Goal: Task Accomplishment & Management: Manage account settings

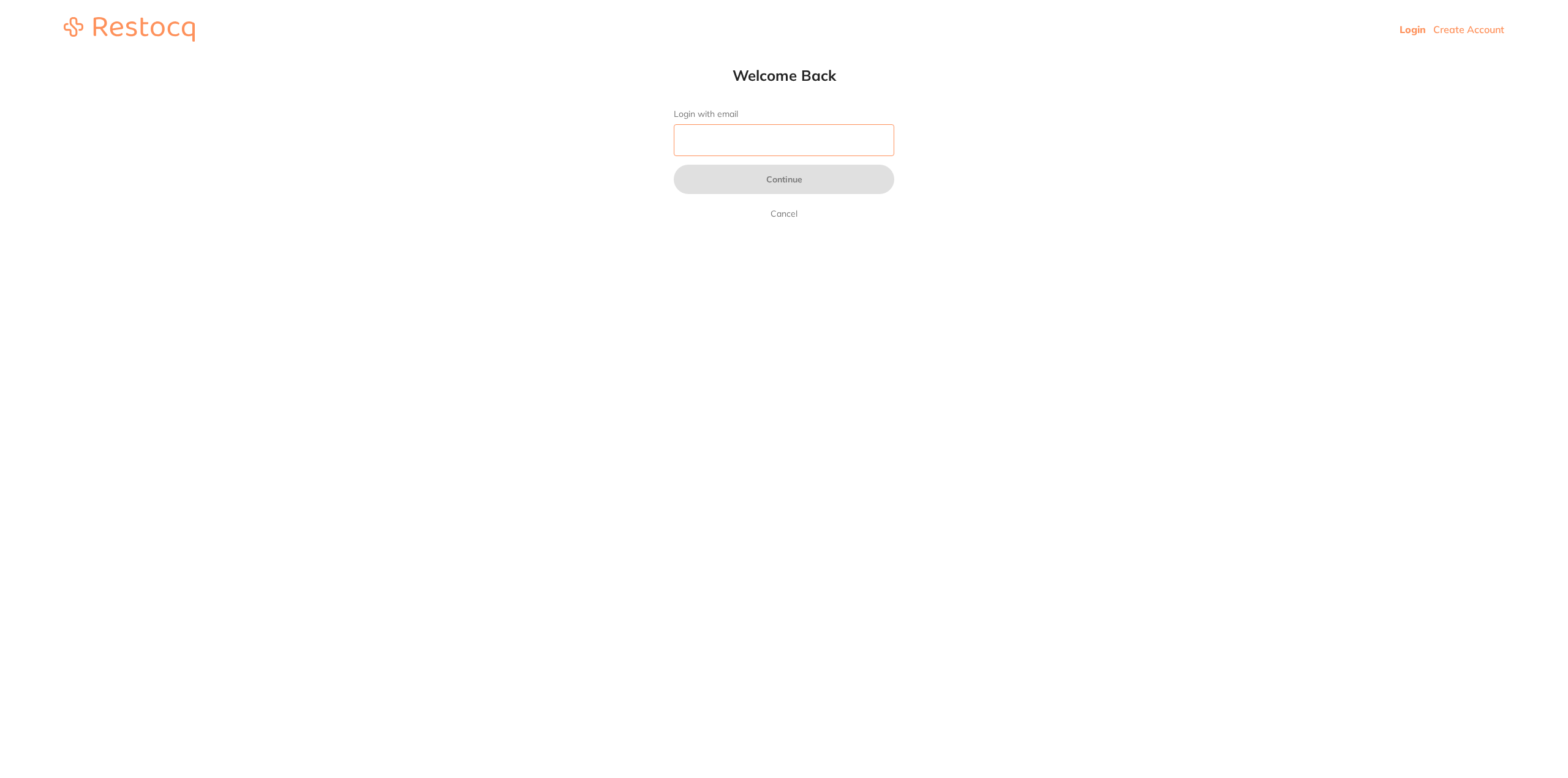
click at [809, 149] on input "Login with email" at bounding box center [784, 140] width 221 height 32
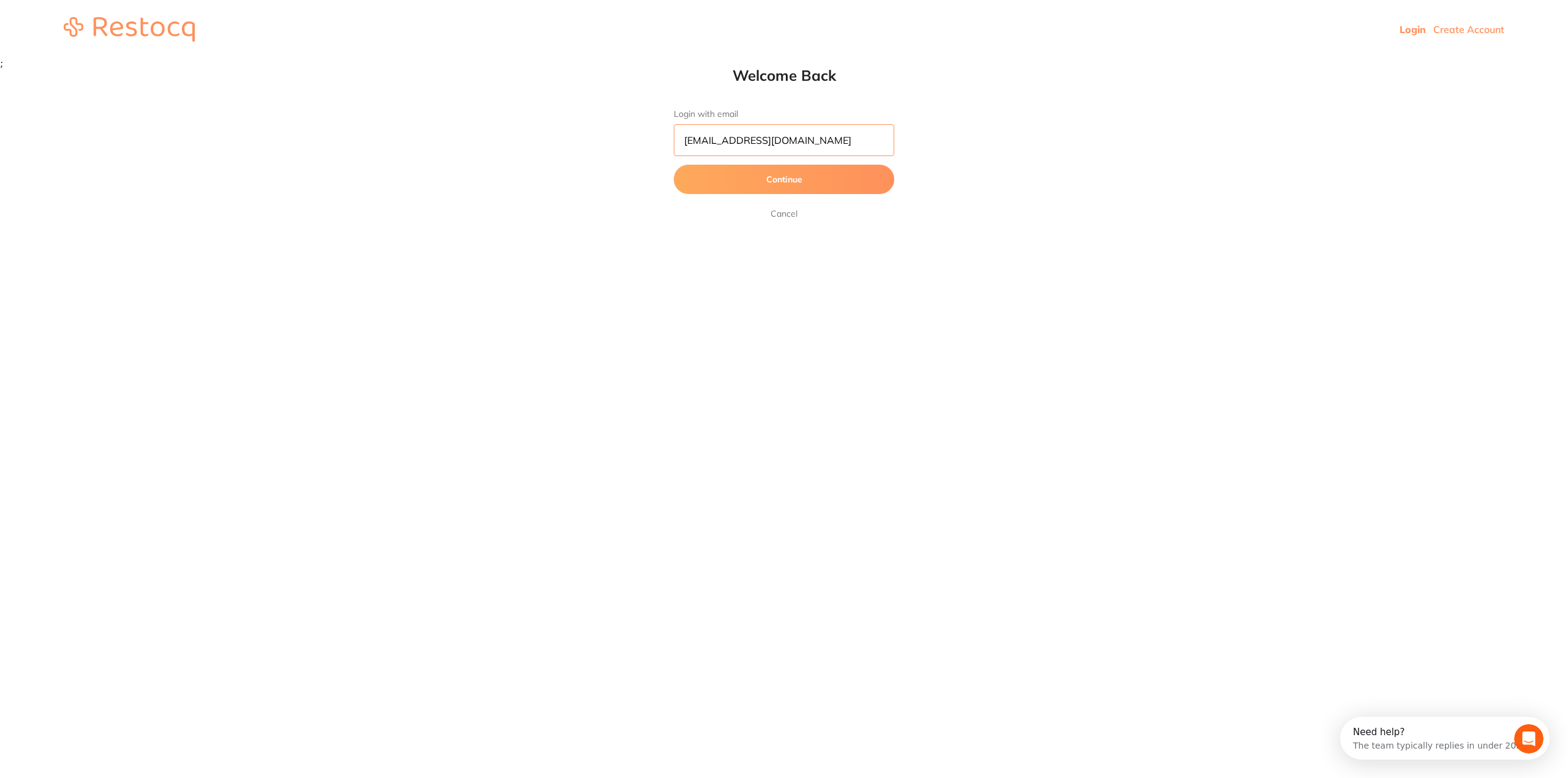
type input "[EMAIL_ADDRESS][DOMAIN_NAME]"
click at [674, 164] on button "Continue" at bounding box center [784, 179] width 221 height 29
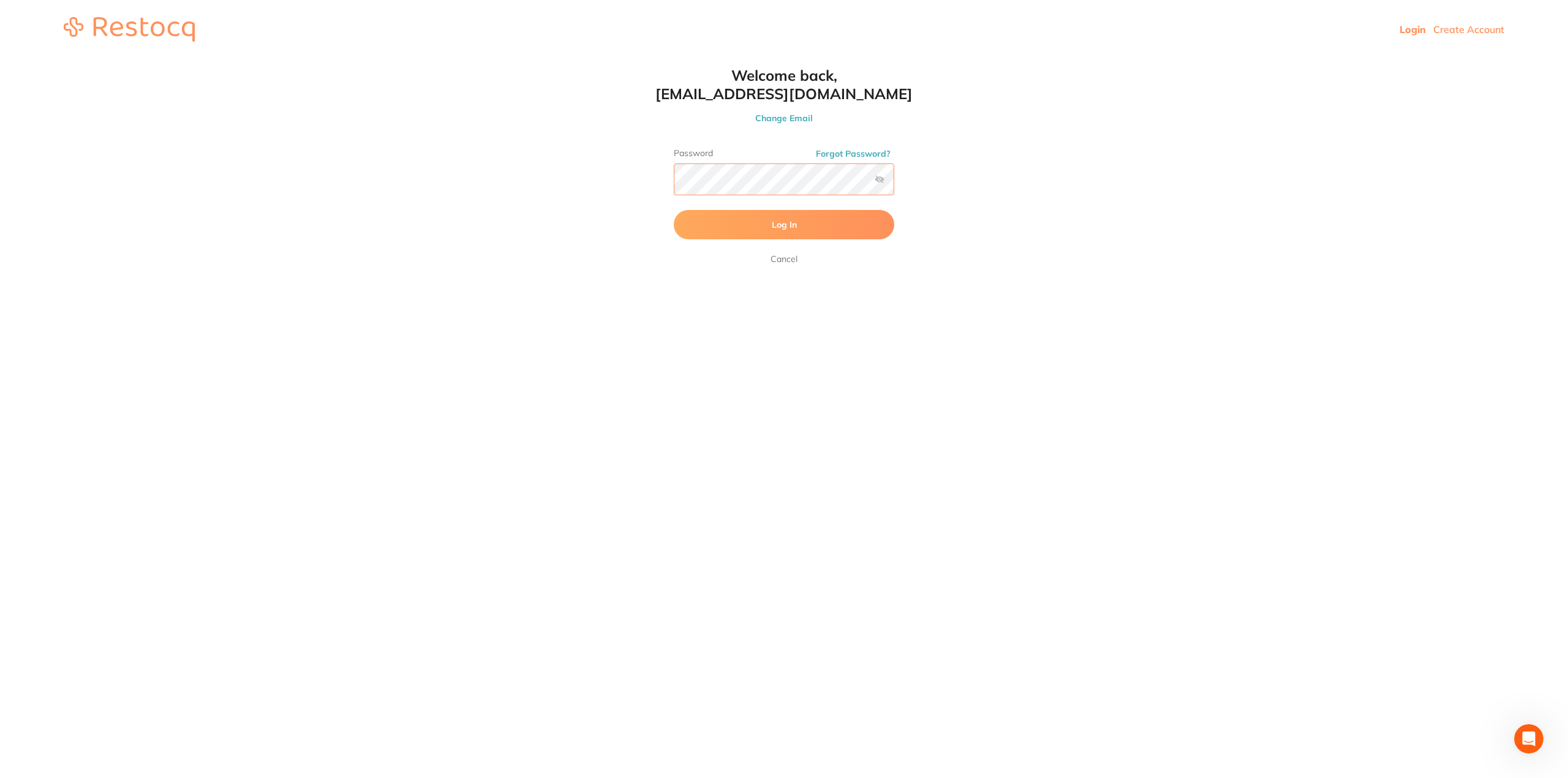
click at [674, 210] on button "Log In" at bounding box center [784, 225] width 221 height 29
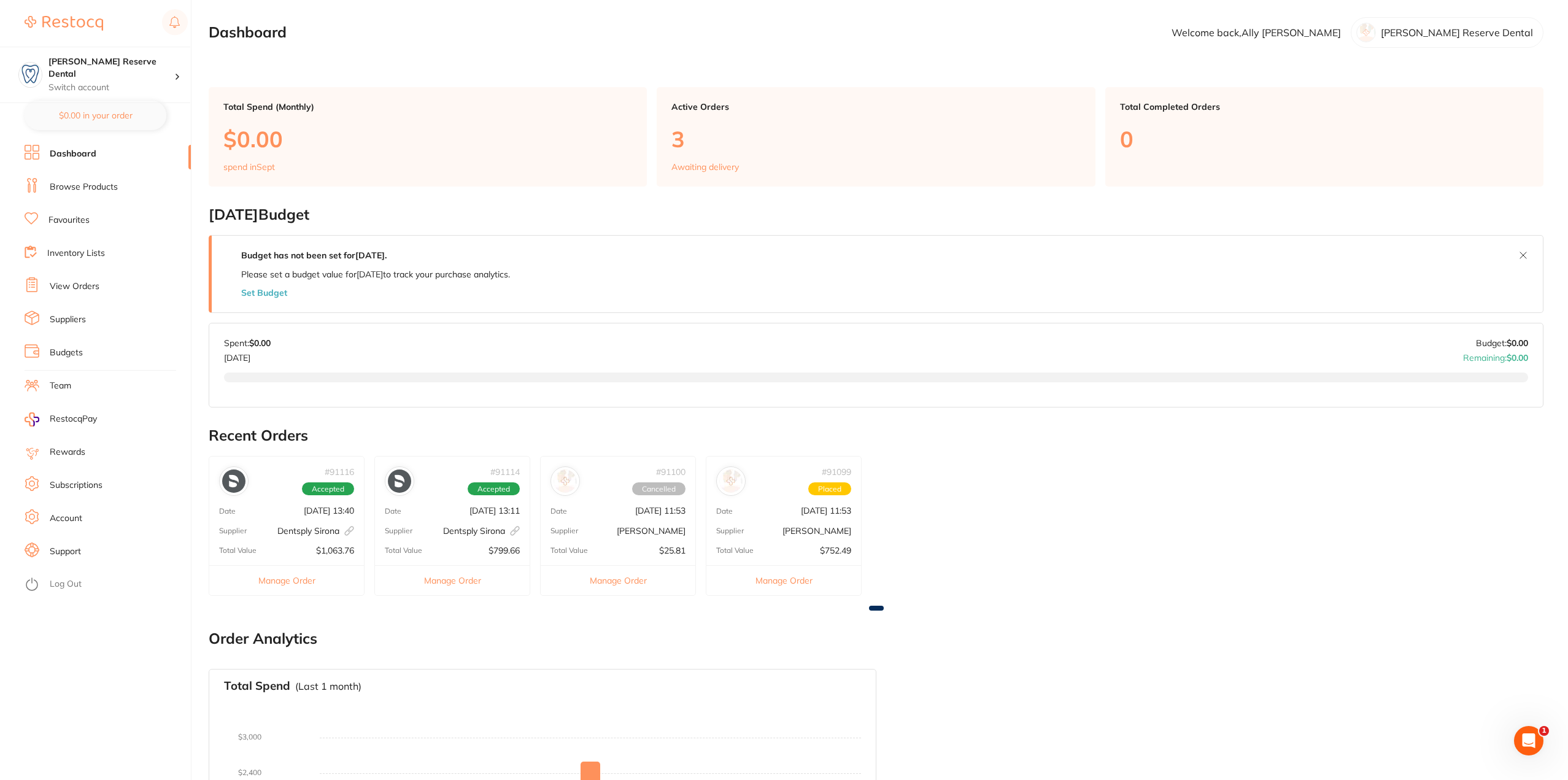
click at [755, 111] on p "Active Orders" at bounding box center [876, 107] width 409 height 10
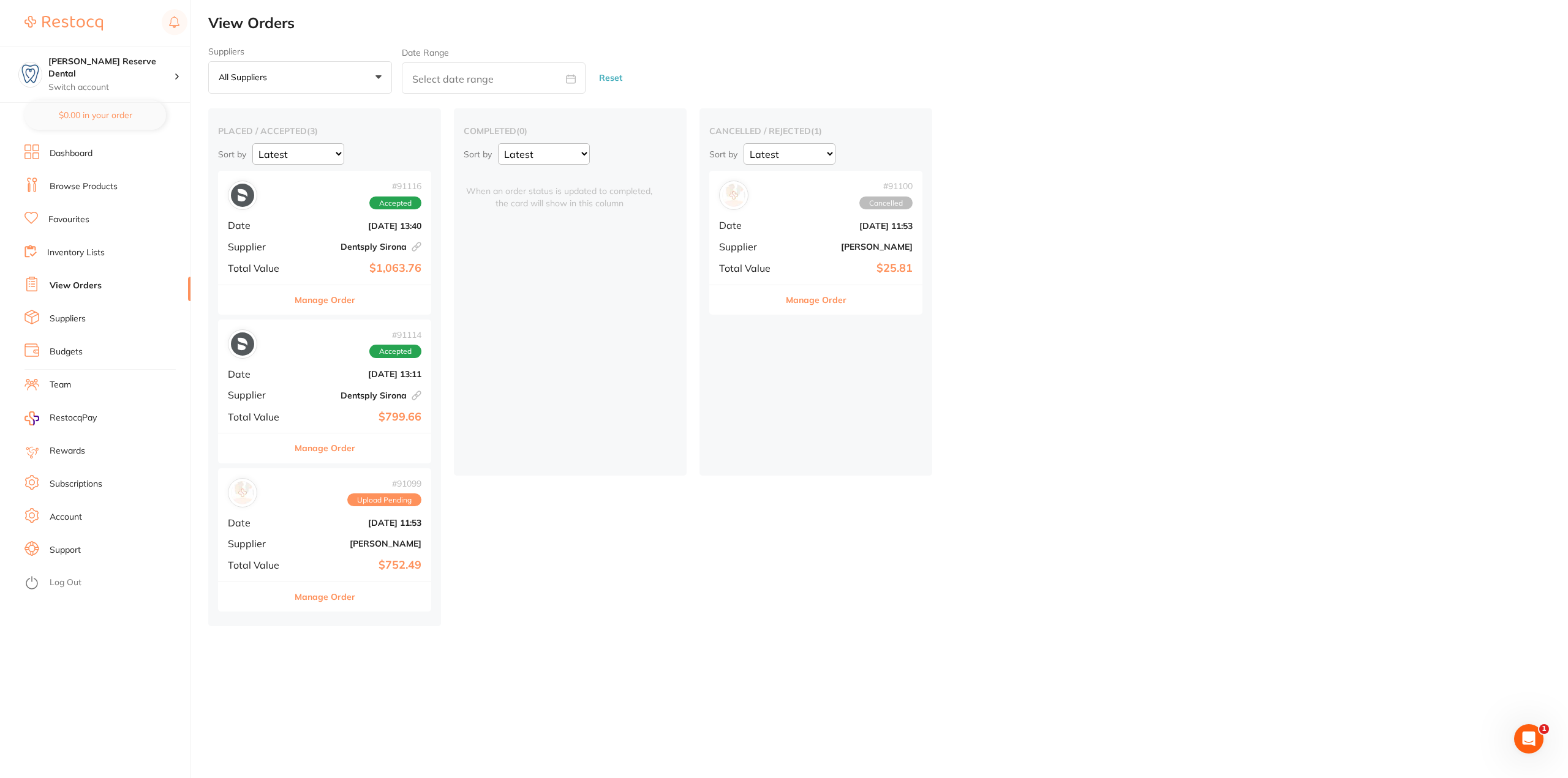
click at [340, 301] on button "Manage Order" at bounding box center [324, 300] width 61 height 29
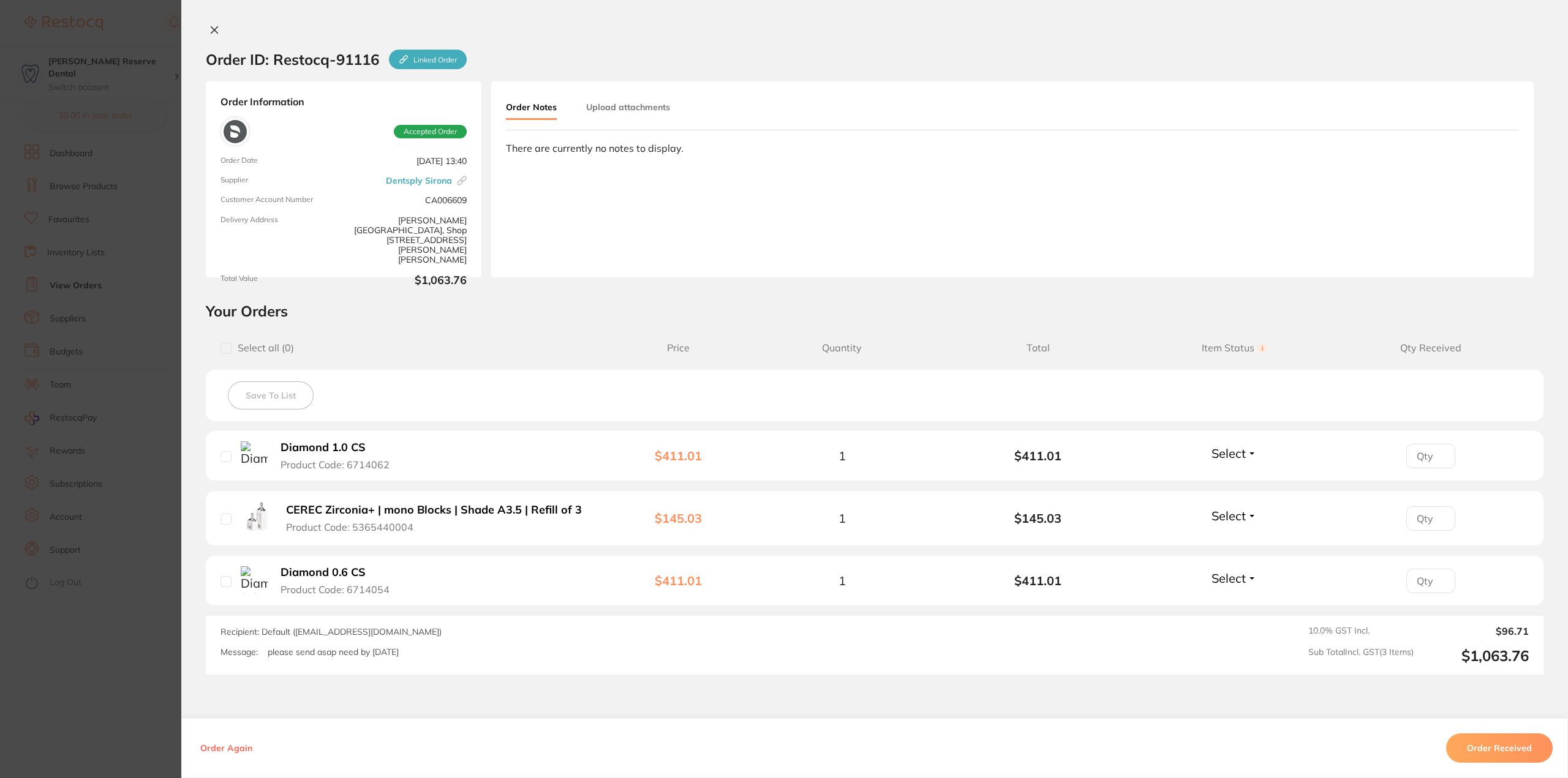
click at [229, 581] on input "checkbox" at bounding box center [226, 582] width 11 height 11
click at [1246, 577] on button "Select" at bounding box center [1234, 578] width 53 height 15
click at [1235, 621] on span "Back Order" at bounding box center [1234, 624] width 37 height 9
click at [226, 581] on input "checkbox" at bounding box center [226, 582] width 11 height 11
checkbox input "false"
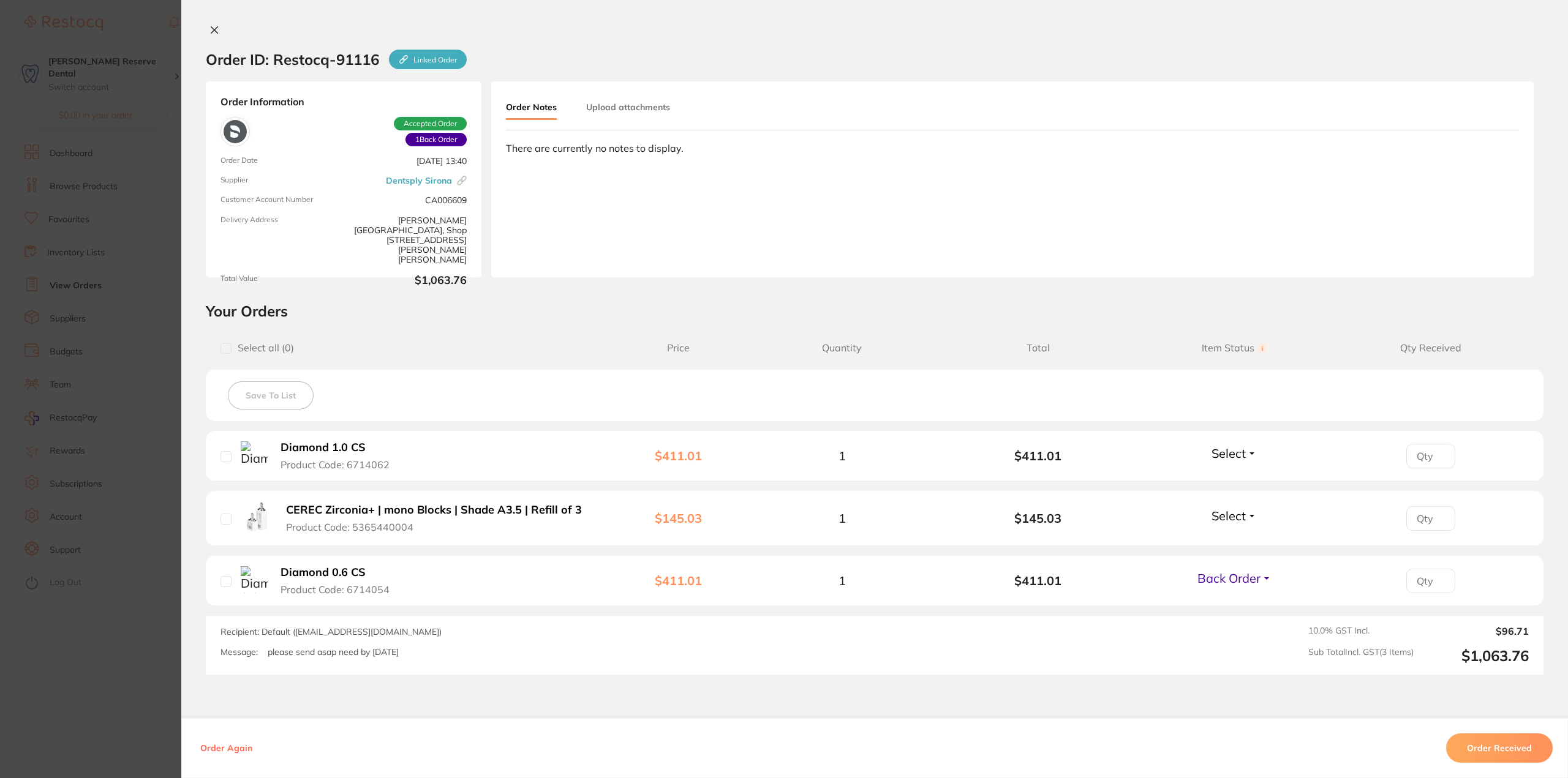
click at [227, 452] on input "checkbox" at bounding box center [226, 457] width 11 height 11
checkbox input "true"
click at [228, 519] on input "checkbox" at bounding box center [226, 519] width 11 height 11
checkbox input "true"
click at [1240, 459] on span "Select" at bounding box center [1228, 453] width 34 height 15
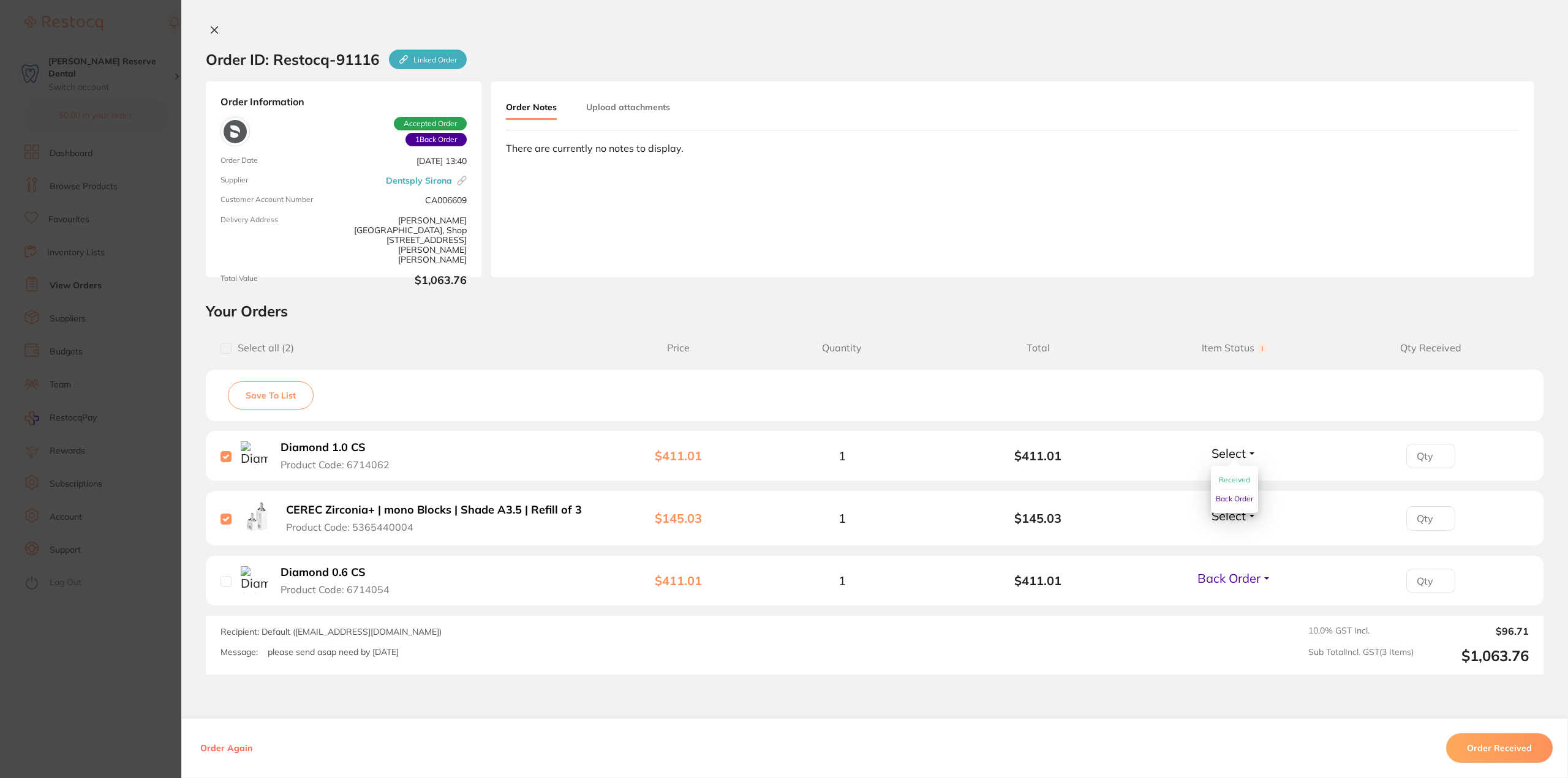
click at [1236, 482] on span "Received" at bounding box center [1234, 480] width 31 height 9
click at [1238, 512] on span "Select" at bounding box center [1228, 516] width 34 height 15
click at [1234, 539] on span "Received" at bounding box center [1234, 542] width 31 height 9
click at [228, 454] on input "checkbox" at bounding box center [226, 457] width 11 height 11
checkbox input "false"
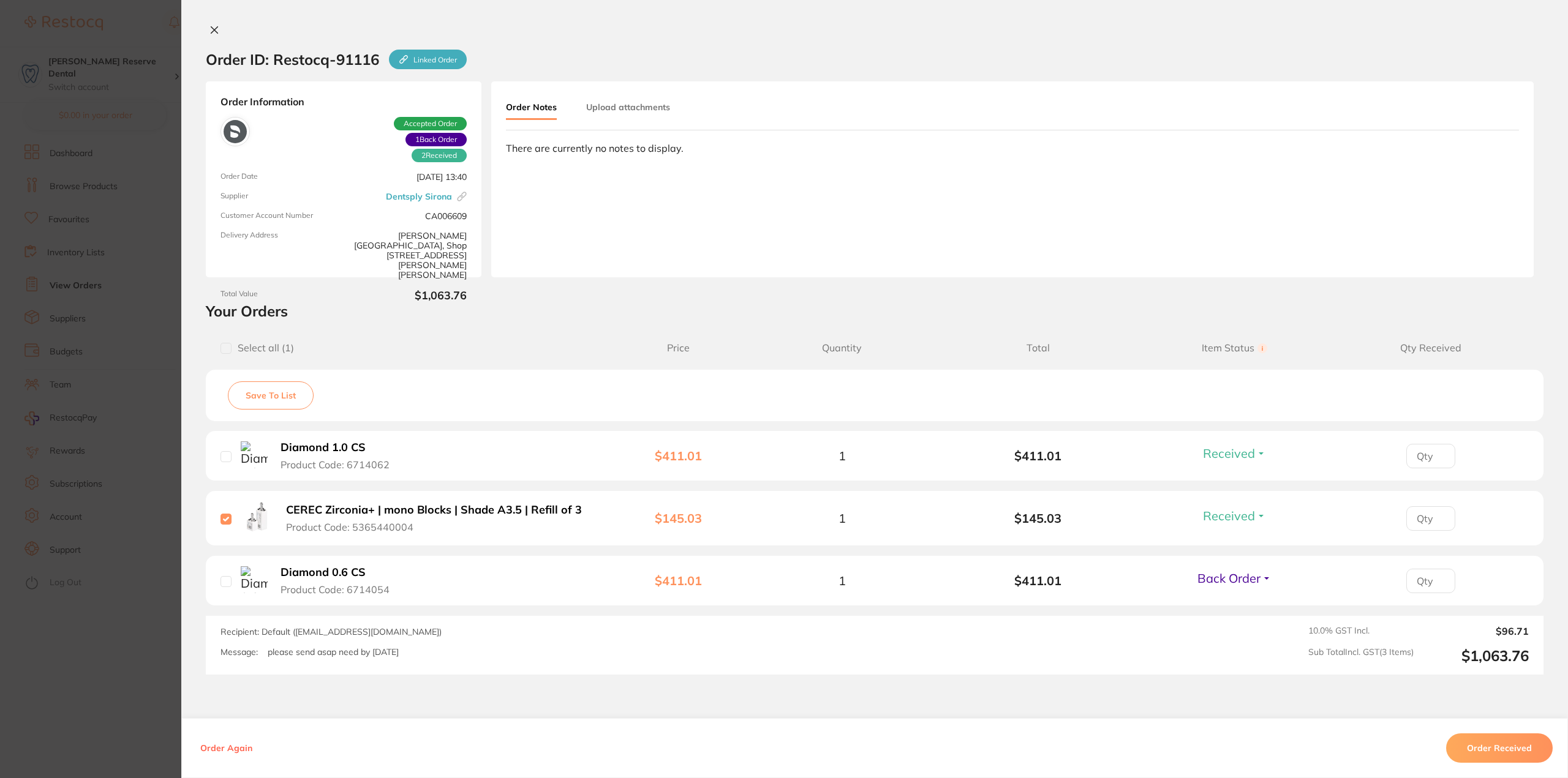
click at [228, 519] on input "checkbox" at bounding box center [226, 519] width 11 height 11
checkbox input "false"
click at [214, 31] on icon at bounding box center [214, 30] width 7 height 7
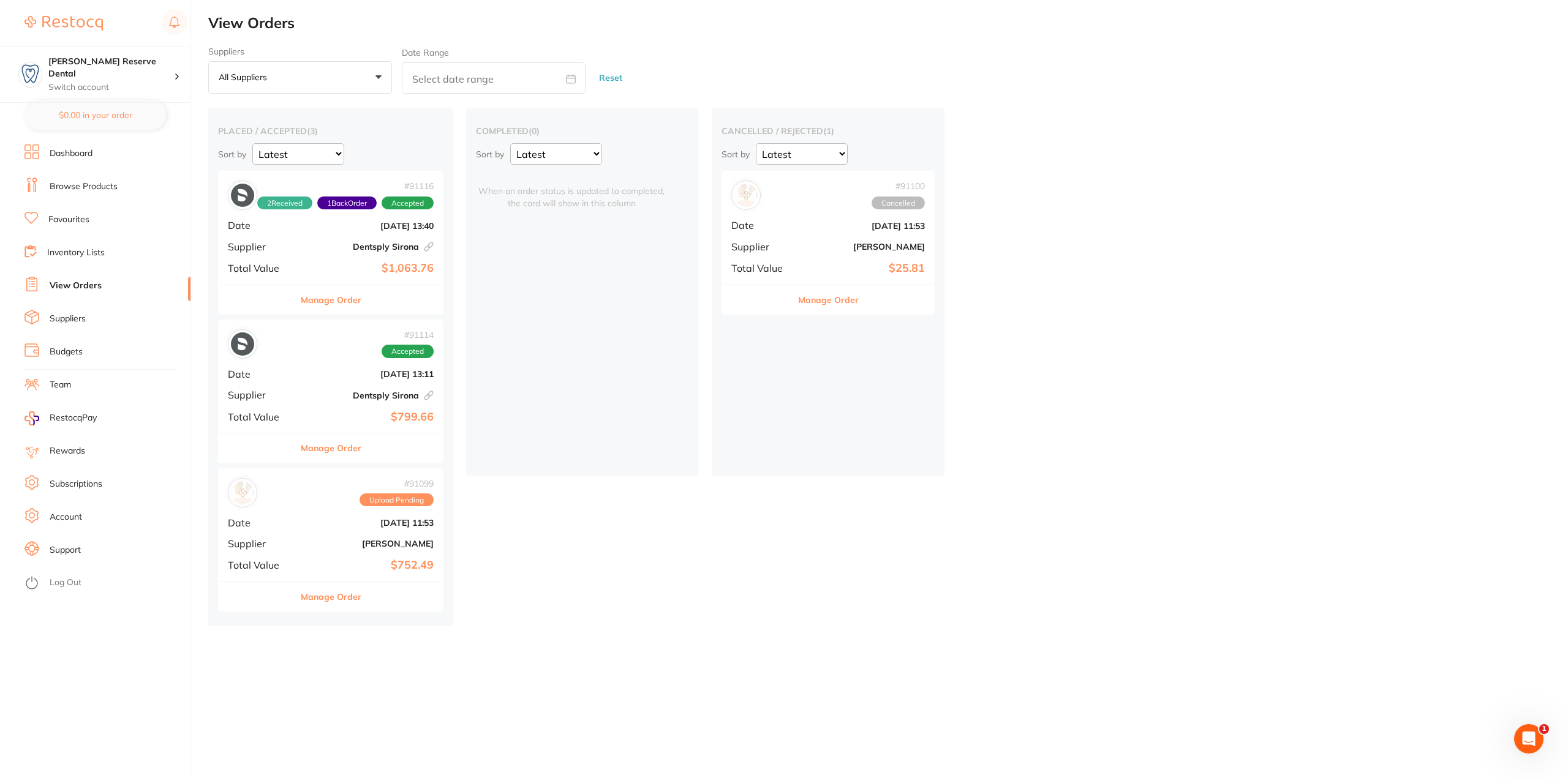
click at [302, 363] on div "# 91114 Accepted Date [DATE] 13:11 Supplier Dentsply [GEOGRAPHIC_DATA] This ord…" at bounding box center [331, 376] width 225 height 113
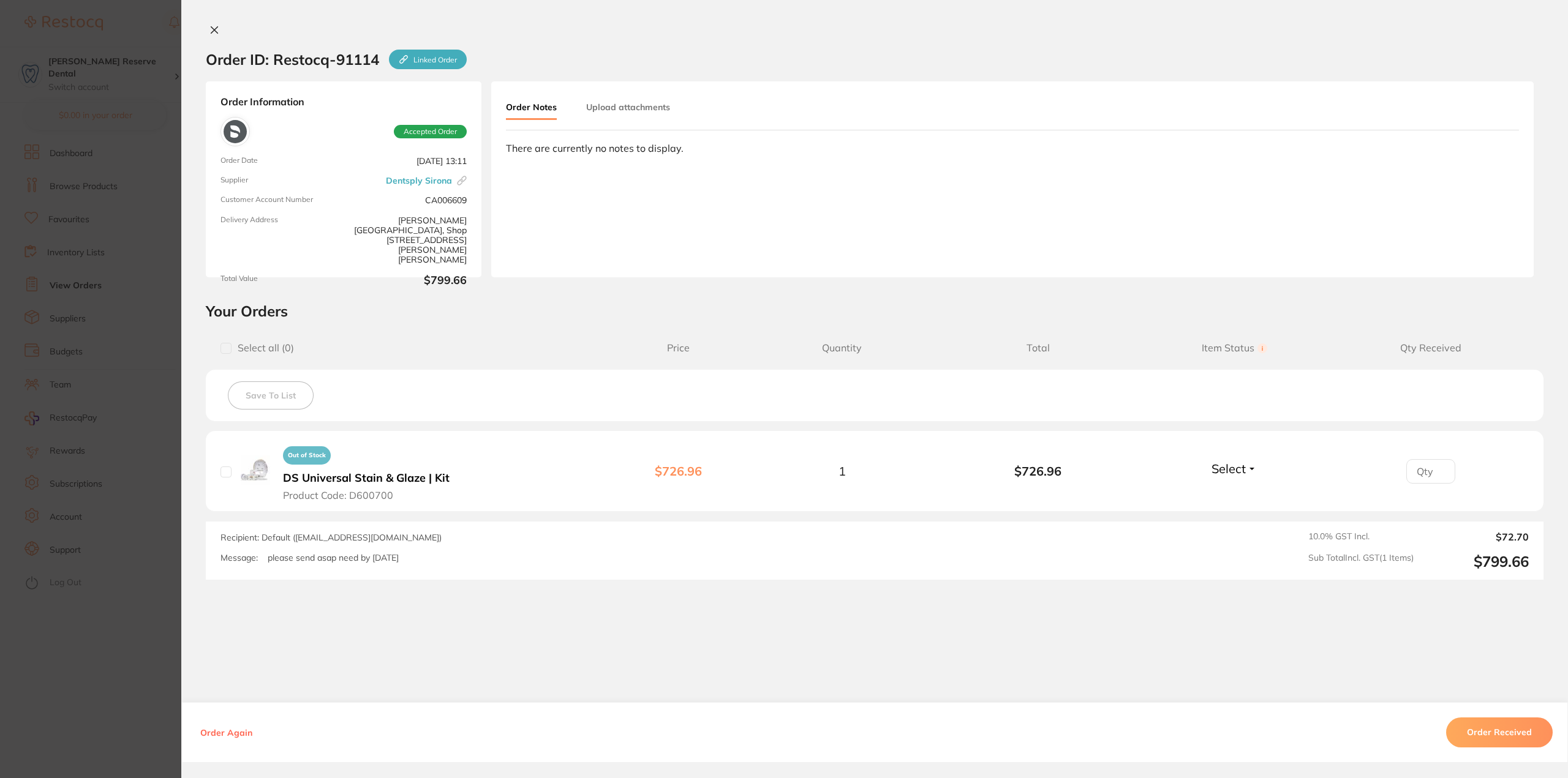
click at [1246, 467] on button "Select" at bounding box center [1234, 468] width 53 height 15
click at [1236, 495] on span "Received" at bounding box center [1234, 495] width 31 height 9
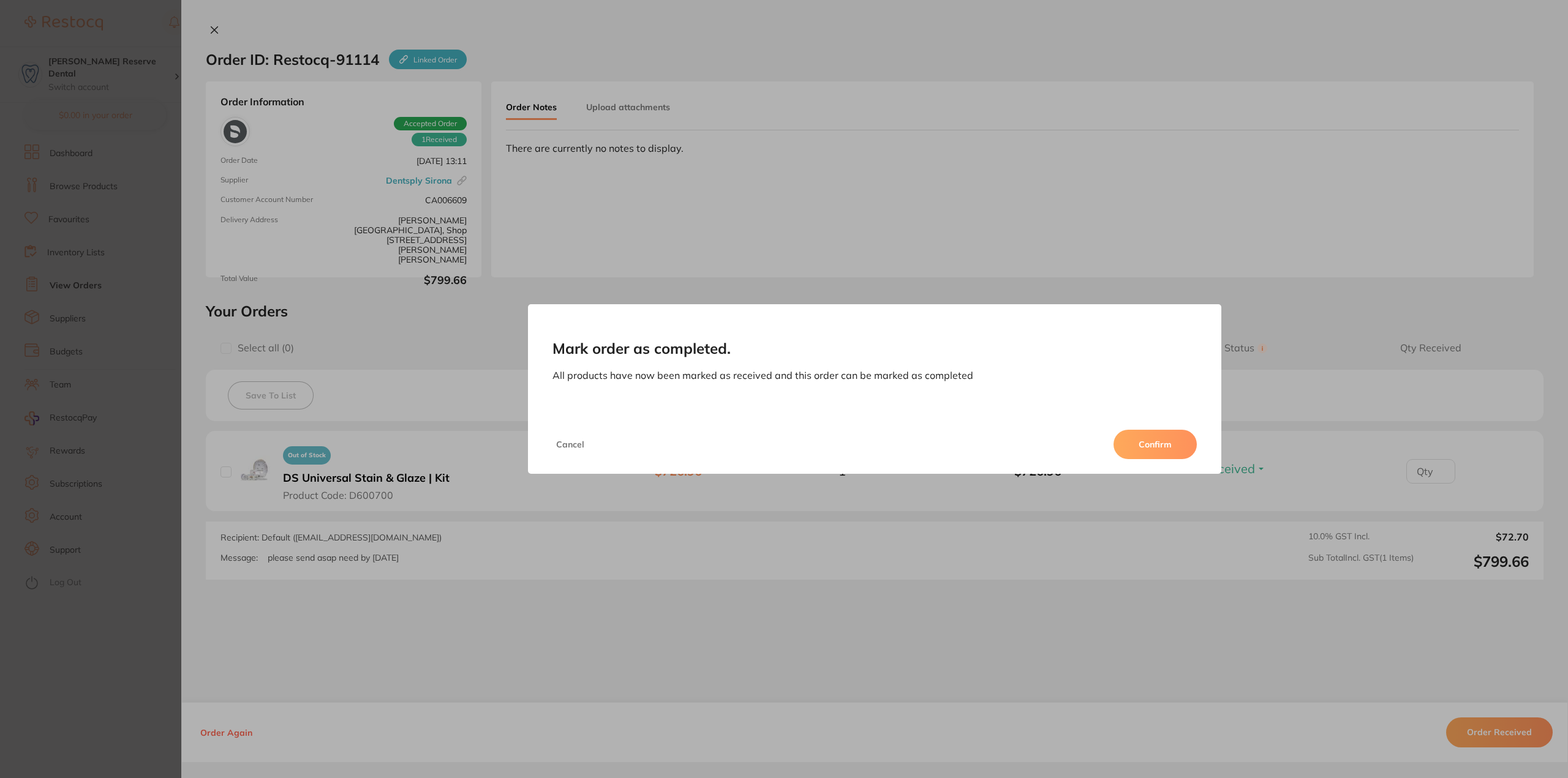
click at [1164, 444] on button "Confirm" at bounding box center [1155, 444] width 83 height 29
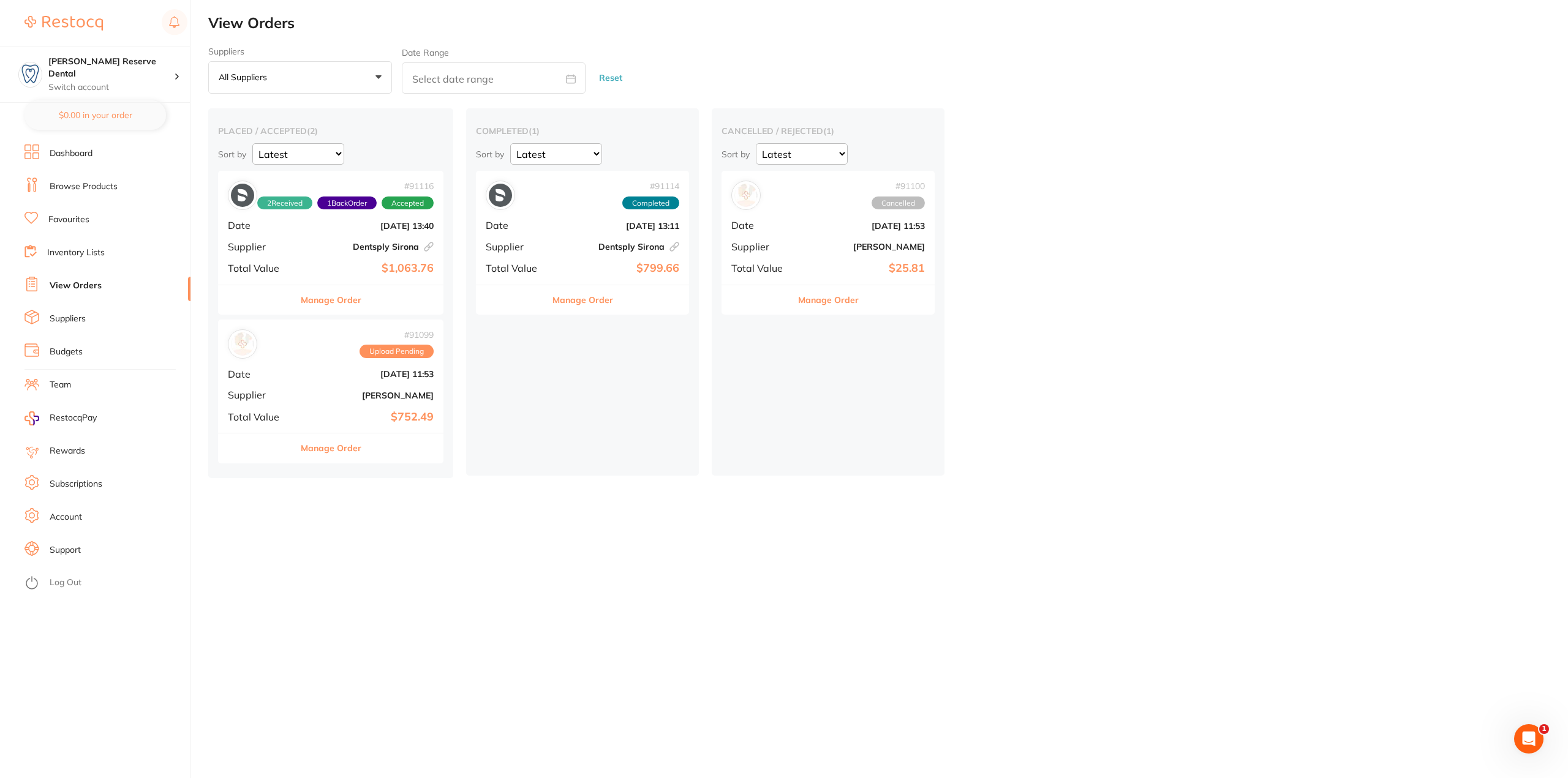
click at [306, 373] on b "[DATE] 11:53" at bounding box center [368, 374] width 131 height 9
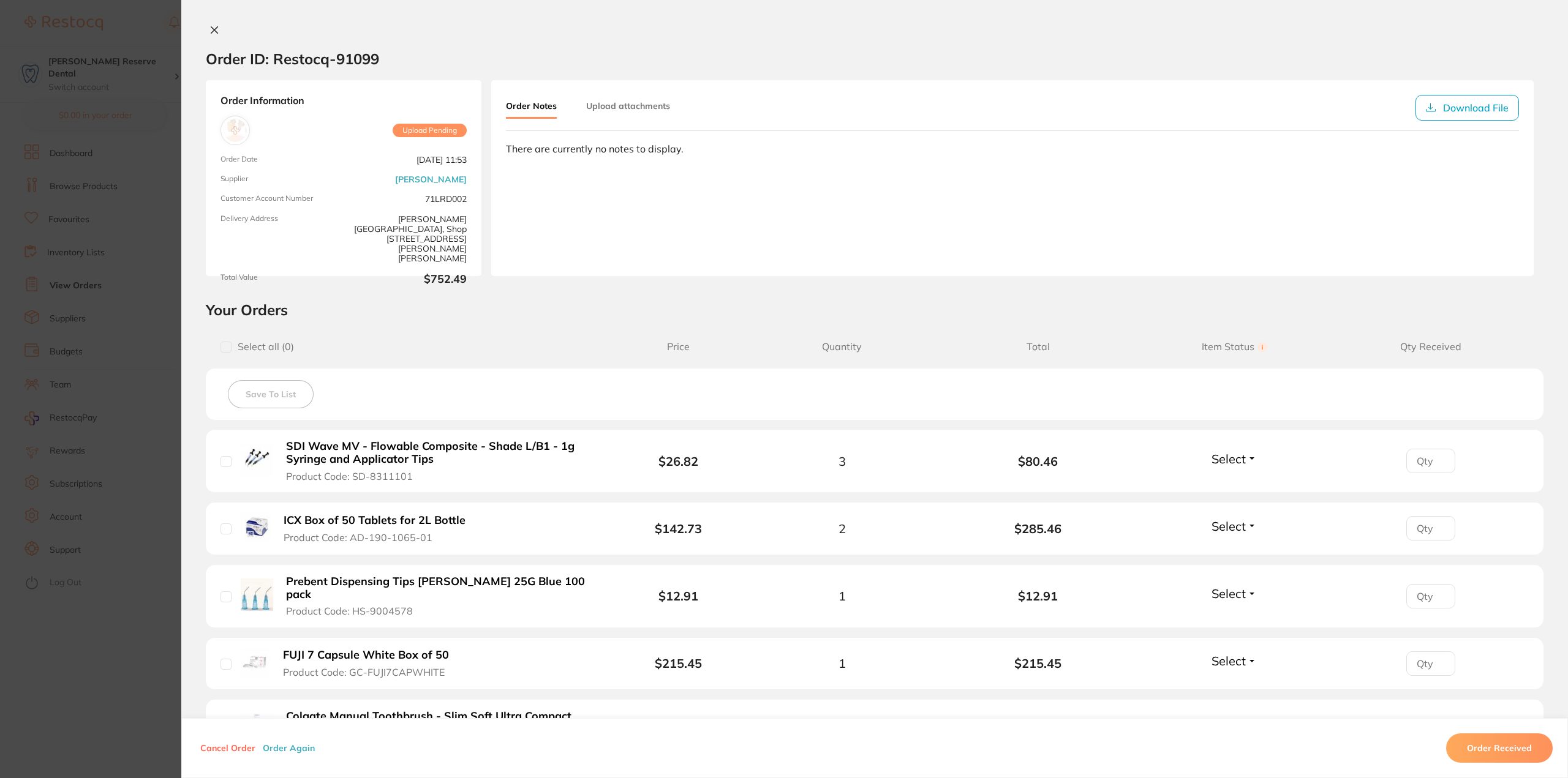
click at [1422, 461] on input "number" at bounding box center [1431, 460] width 49 height 25
type input "2"
click at [1246, 454] on button "Select" at bounding box center [1234, 459] width 53 height 15
click at [1242, 502] on span "Back Order" at bounding box center [1234, 504] width 37 height 9
click at [1240, 523] on span "Select" at bounding box center [1228, 526] width 34 height 15
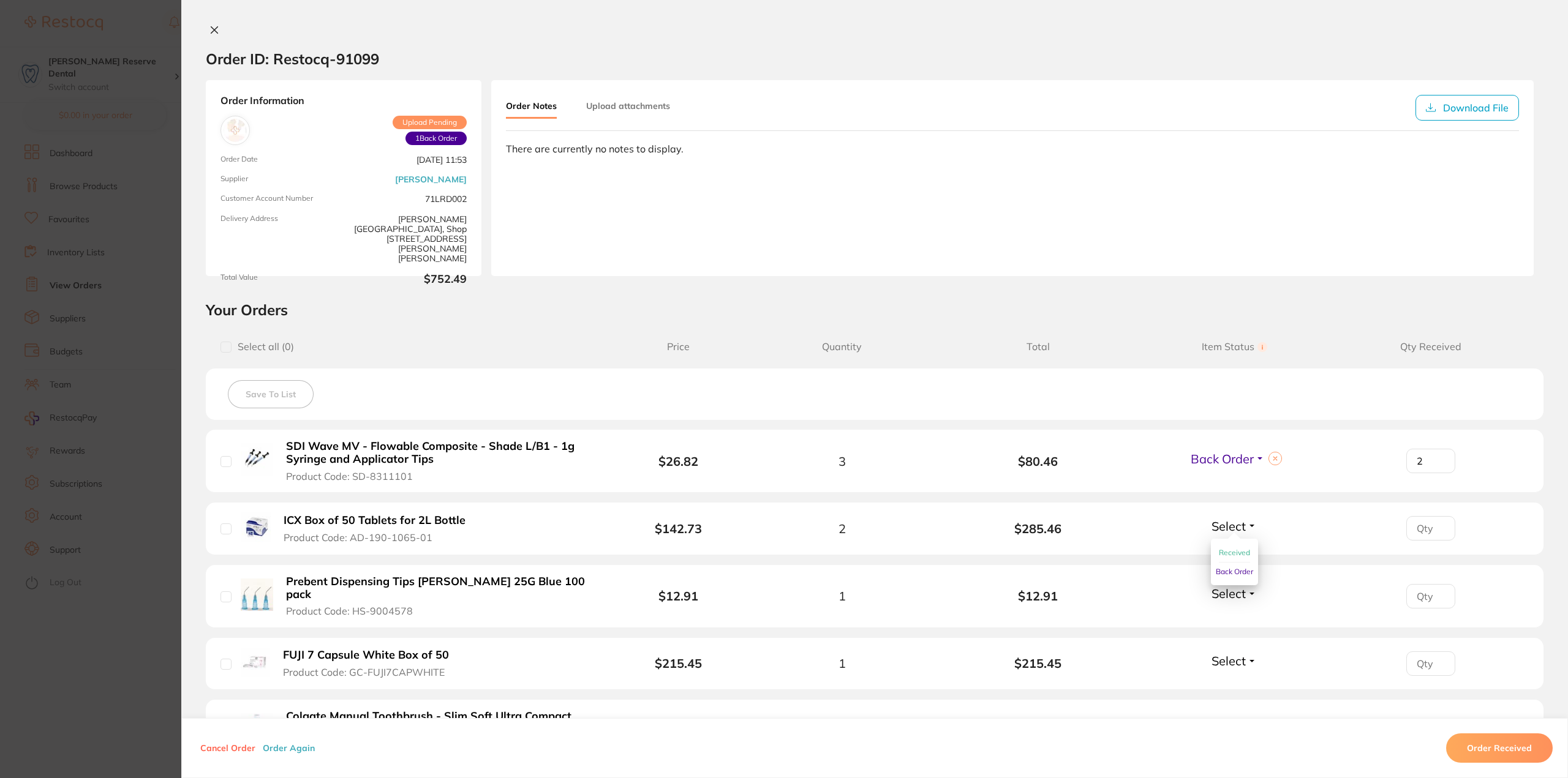
click at [1236, 553] on span "Received" at bounding box center [1234, 553] width 31 height 9
click at [1233, 591] on span "Select" at bounding box center [1228, 593] width 34 height 15
click at [1233, 620] on span "Received" at bounding box center [1234, 620] width 31 height 9
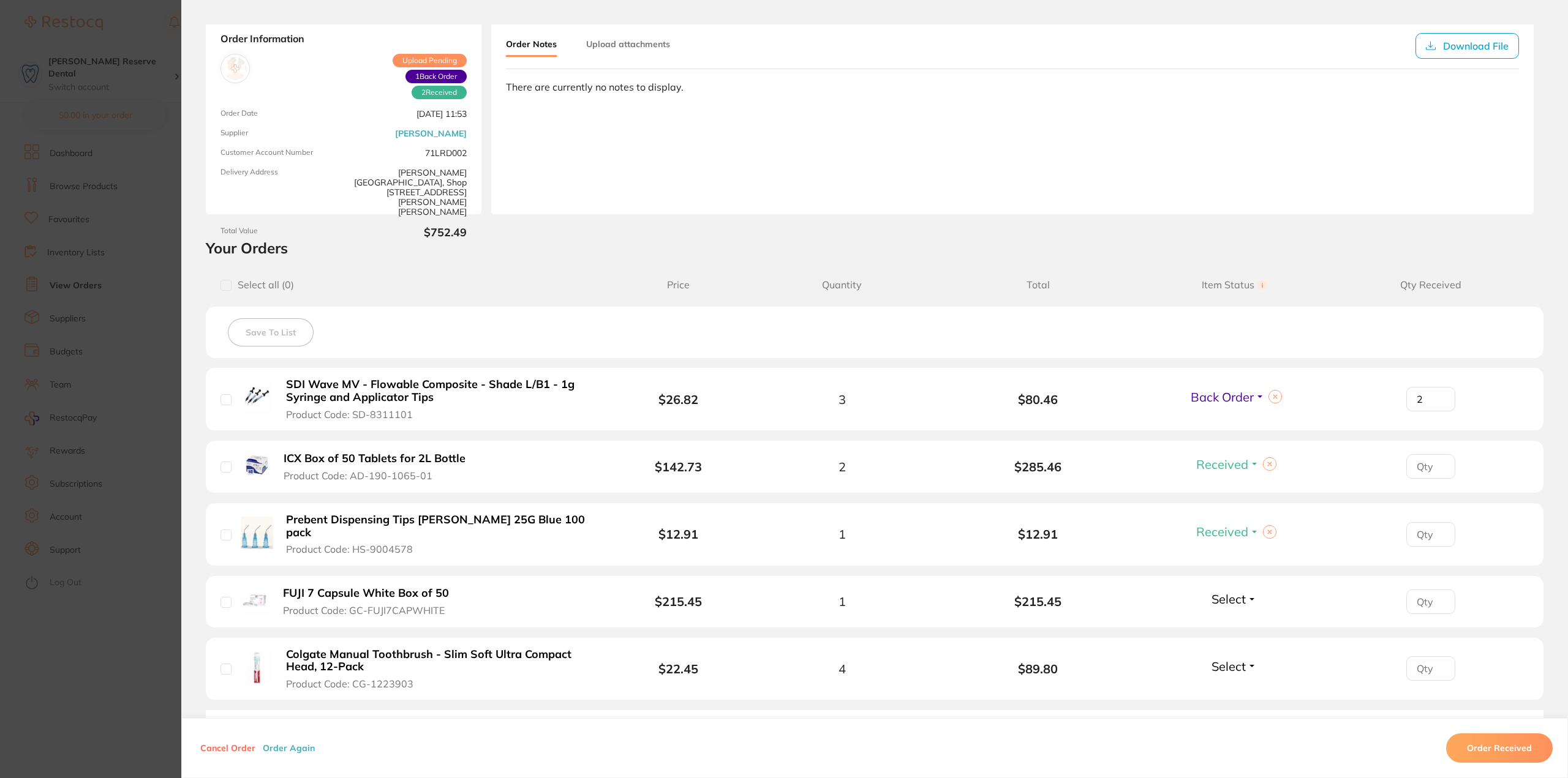
scroll to position [123, 0]
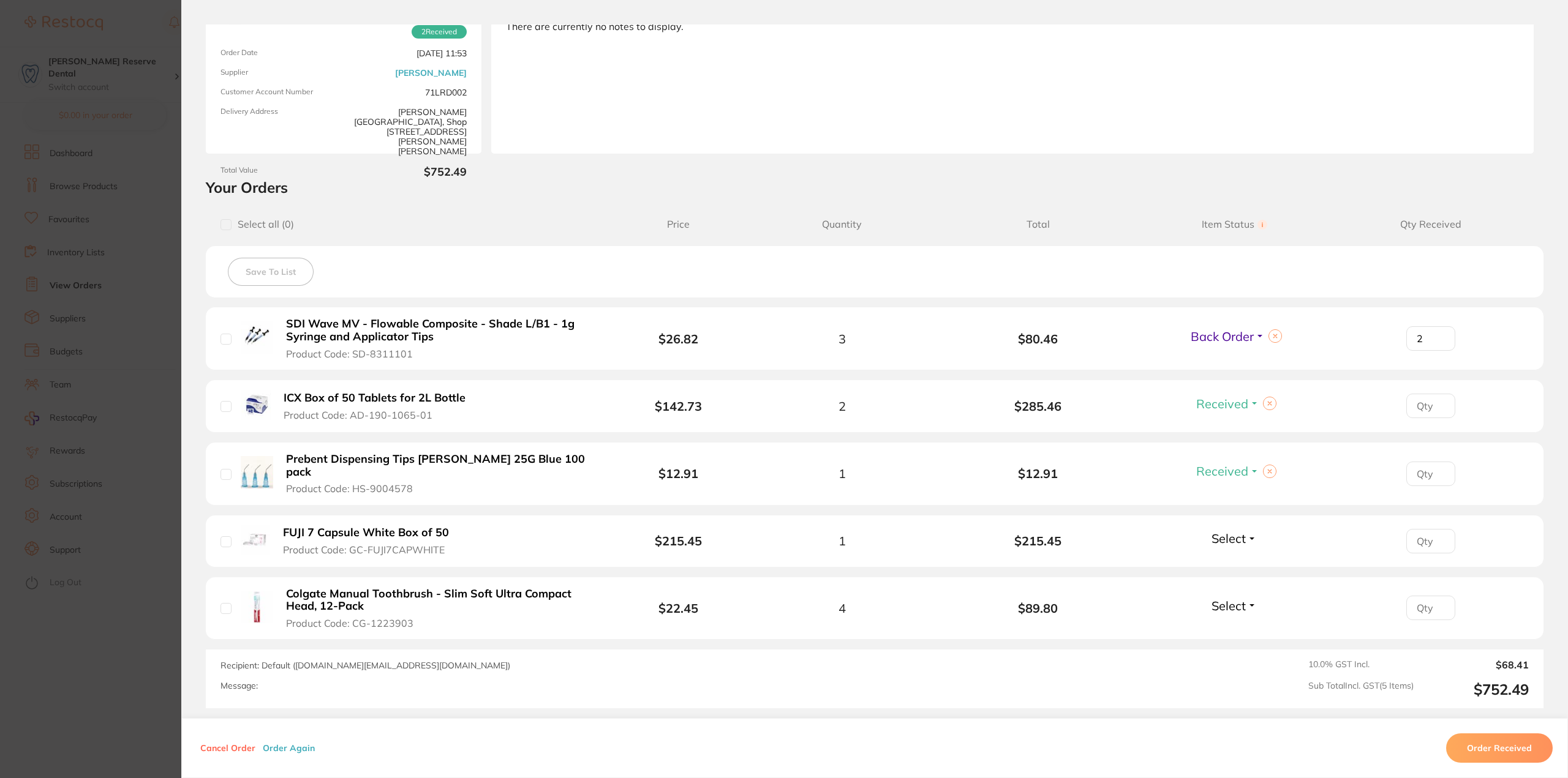
click at [1226, 538] on span "Select" at bounding box center [1228, 538] width 34 height 15
click at [1225, 563] on span "Received" at bounding box center [1234, 565] width 31 height 9
click at [1232, 603] on span "Select" at bounding box center [1228, 605] width 34 height 15
click at [1233, 632] on span "Received" at bounding box center [1234, 633] width 31 height 9
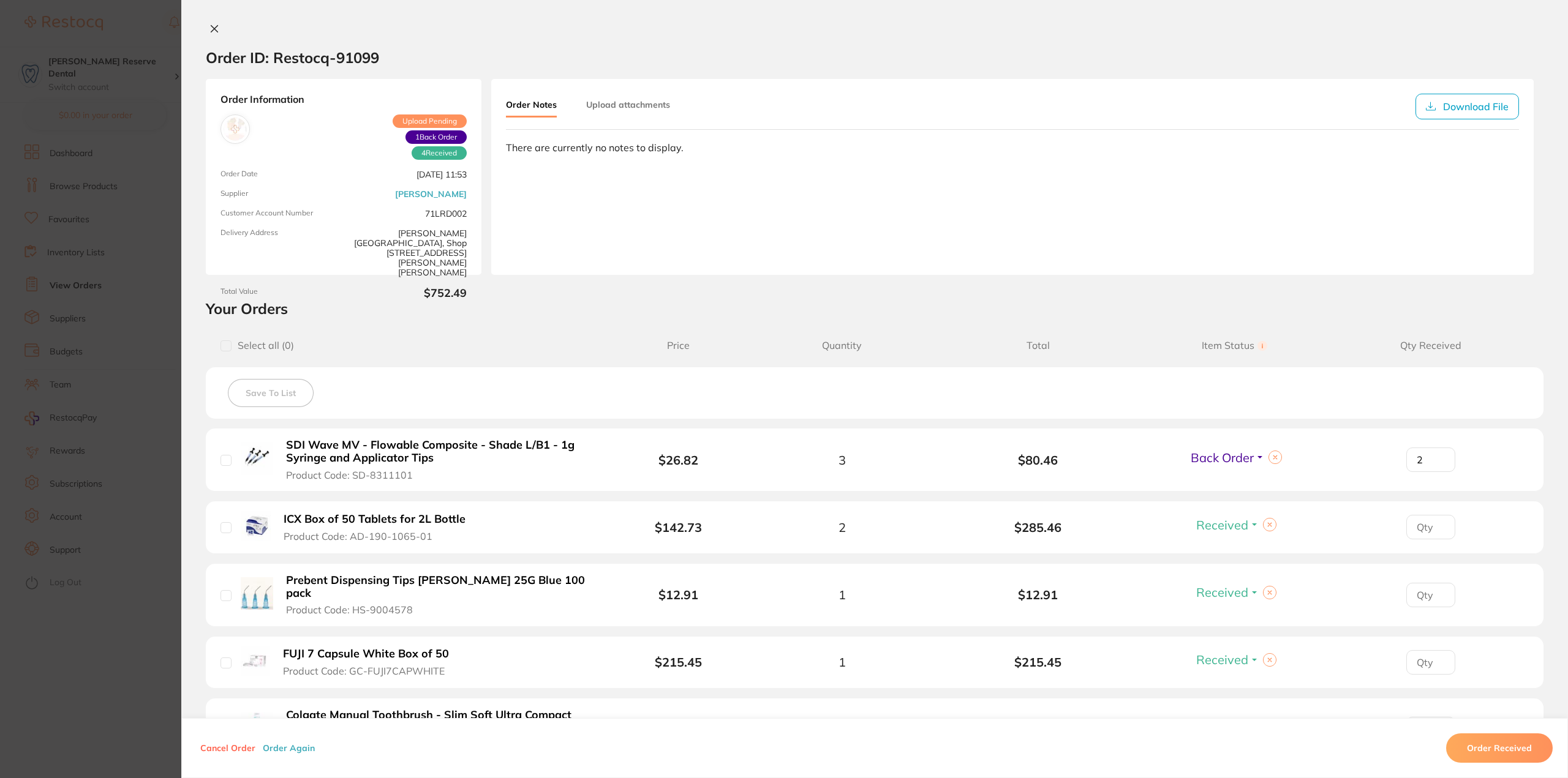
scroll to position [0, 0]
click at [216, 28] on icon at bounding box center [214, 30] width 7 height 7
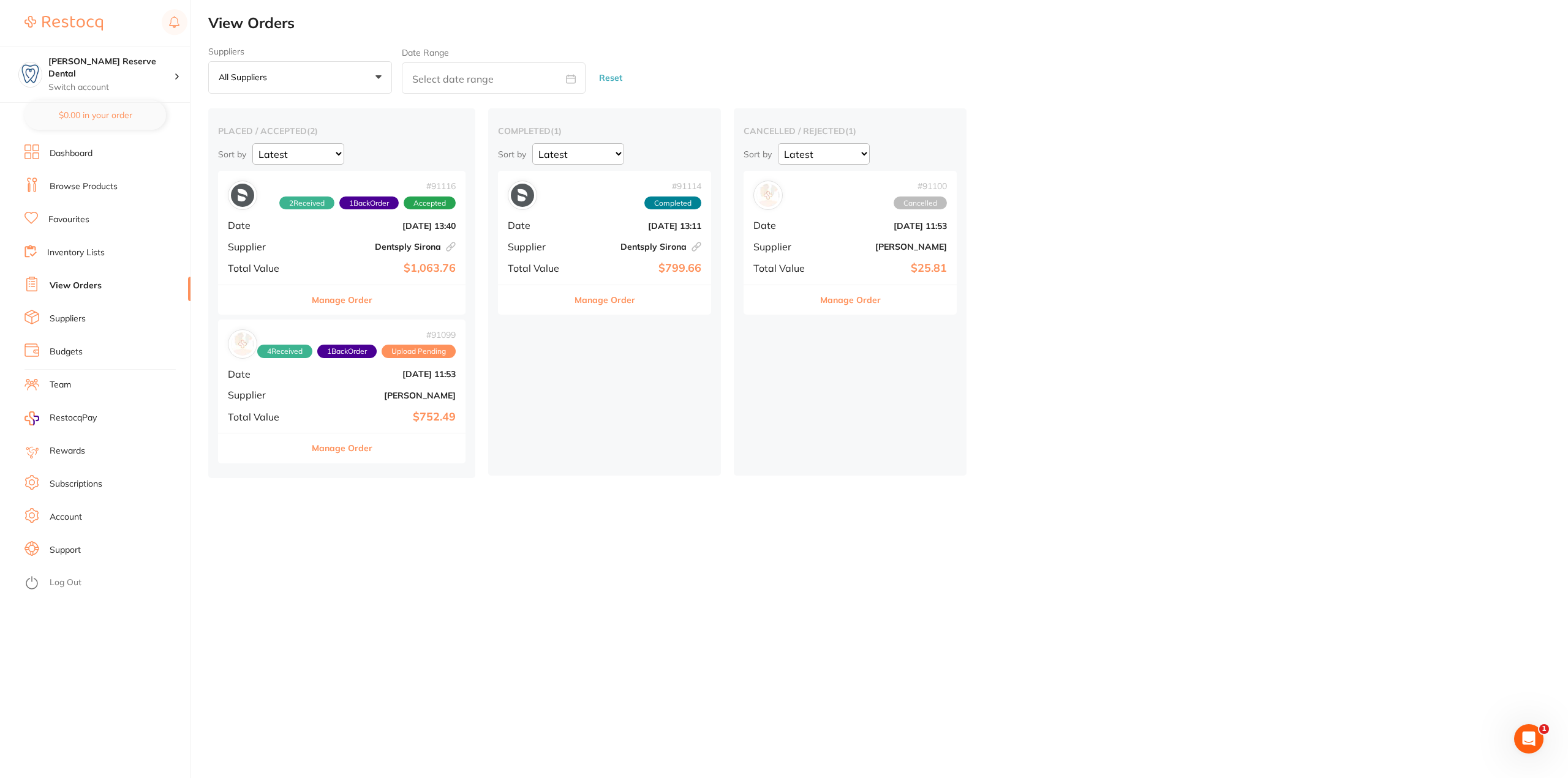
click at [86, 180] on link "Browse Products" at bounding box center [84, 186] width 68 height 12
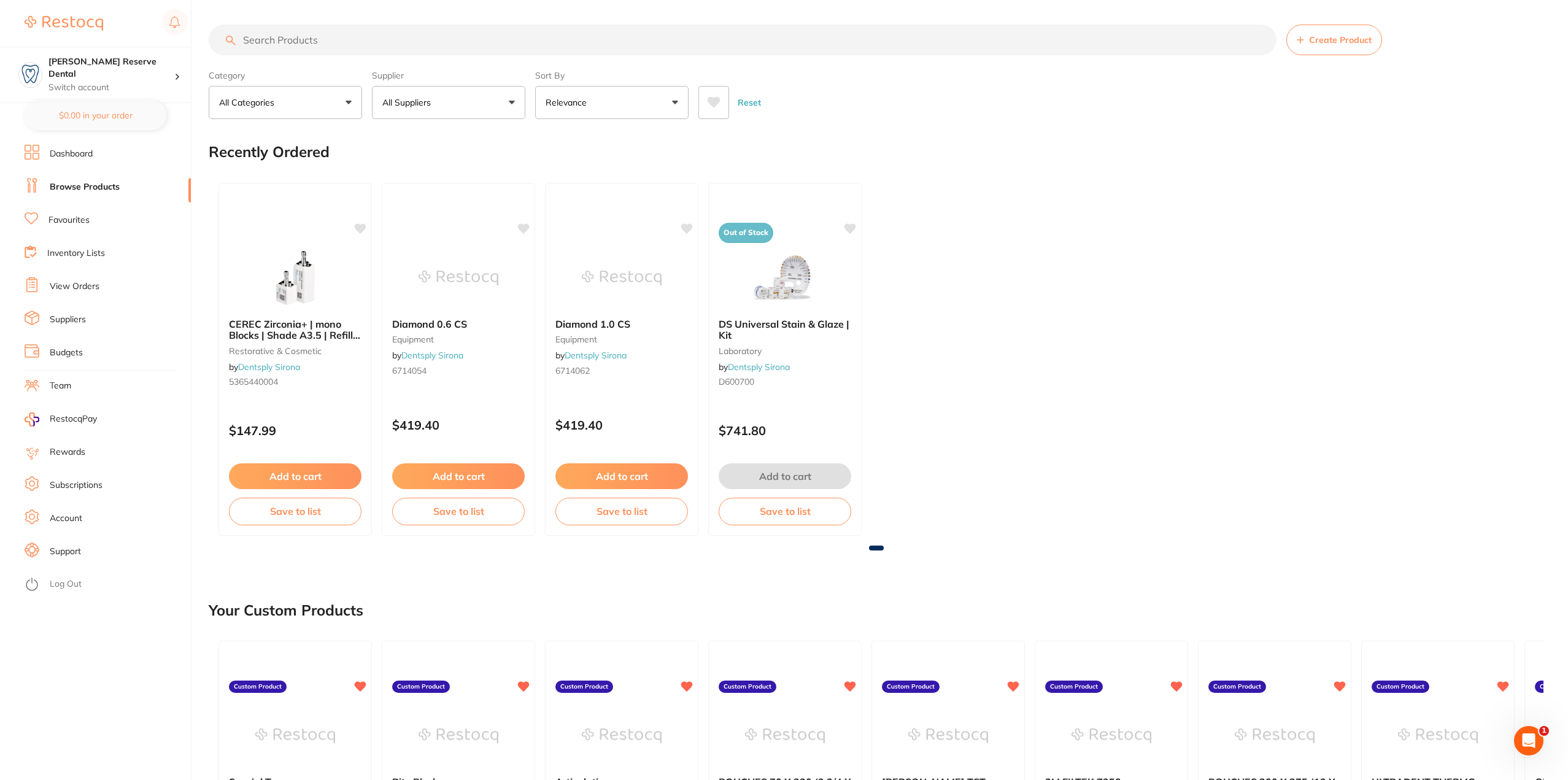
click at [503, 101] on button "All Suppliers" at bounding box center [449, 102] width 154 height 33
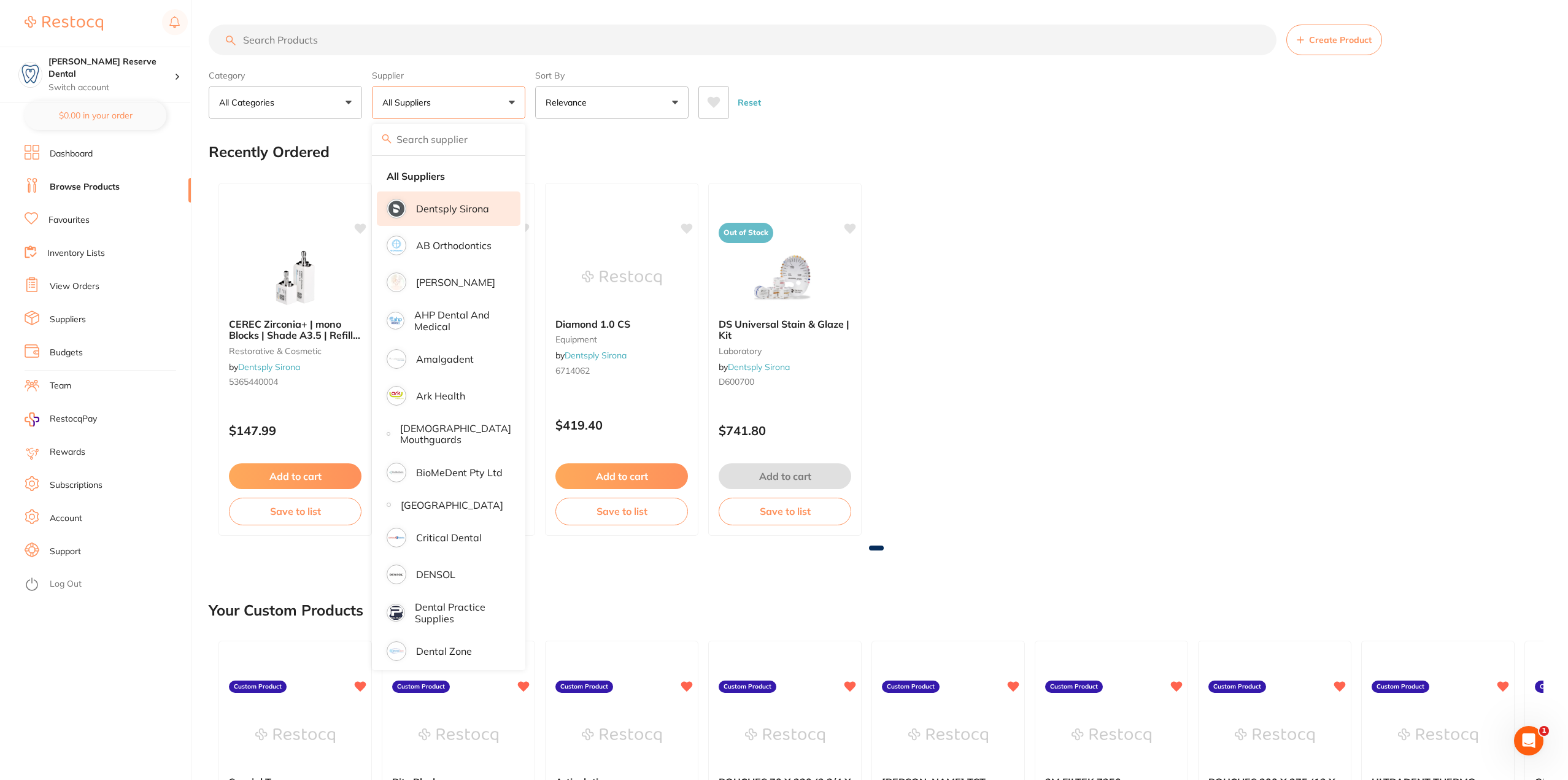
click at [480, 206] on p "Dentsply Sirona" at bounding box center [453, 208] width 73 height 11
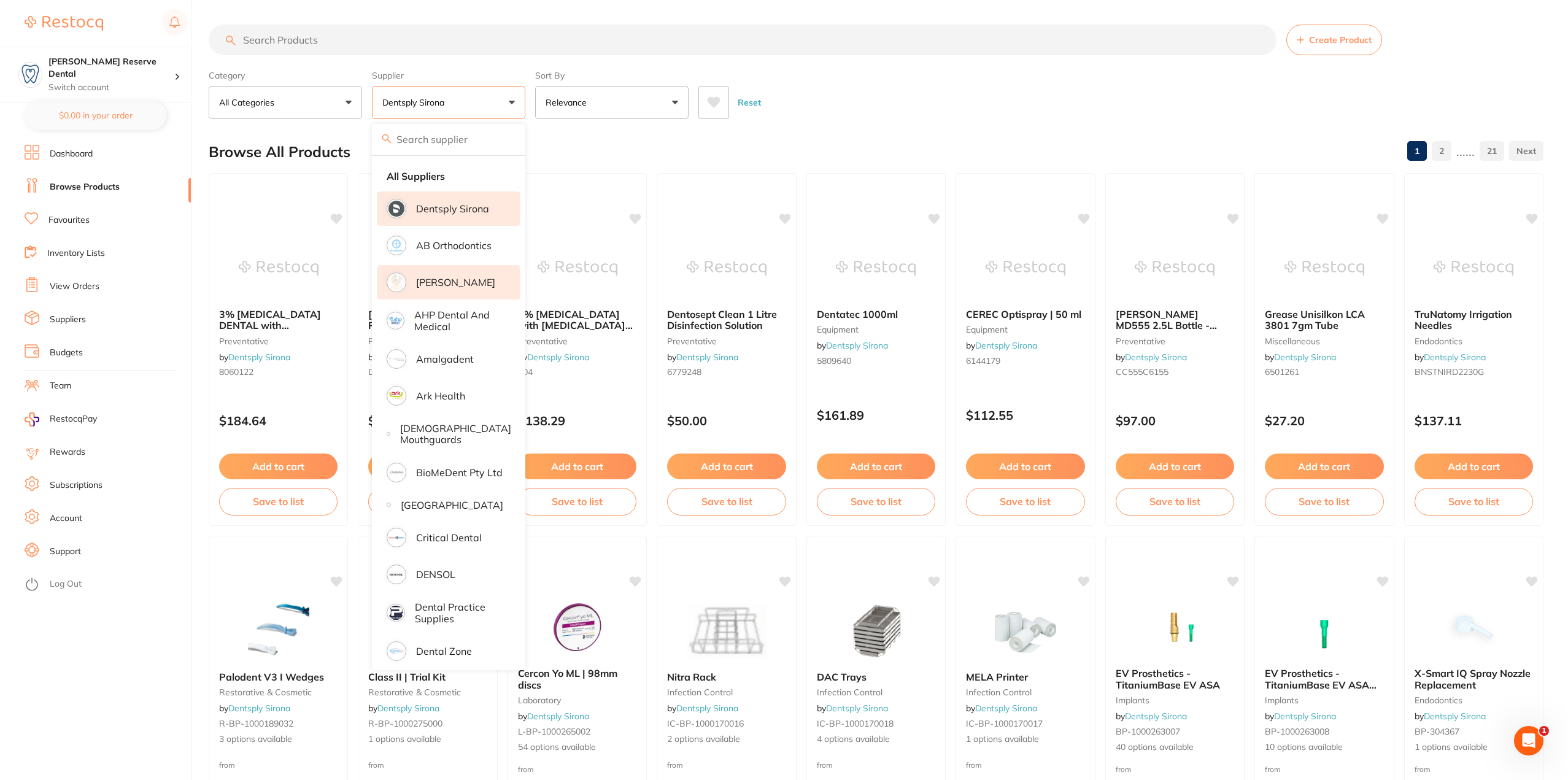
click at [449, 281] on p "[PERSON_NAME]" at bounding box center [456, 282] width 79 height 11
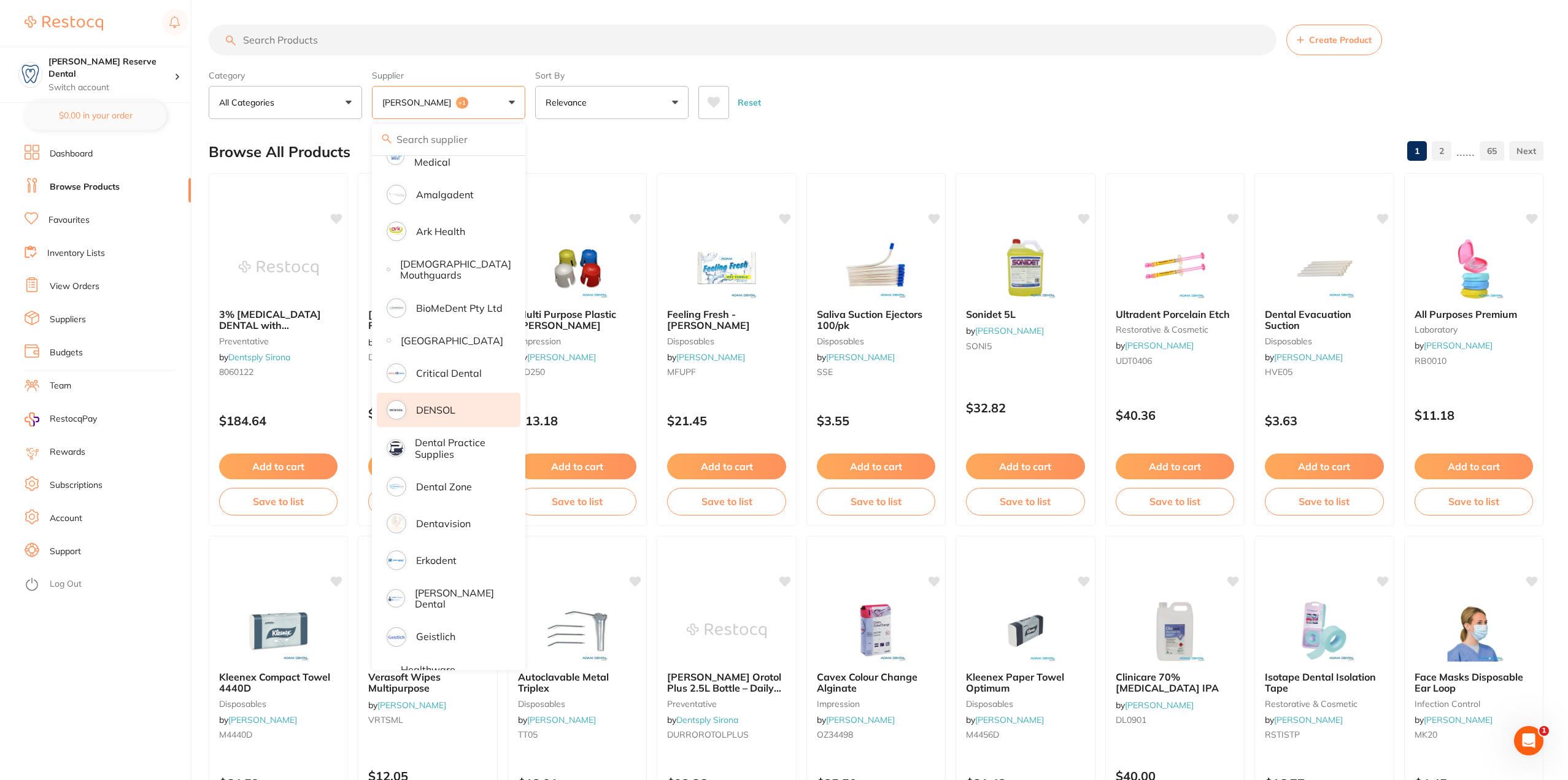
scroll to position [184, 0]
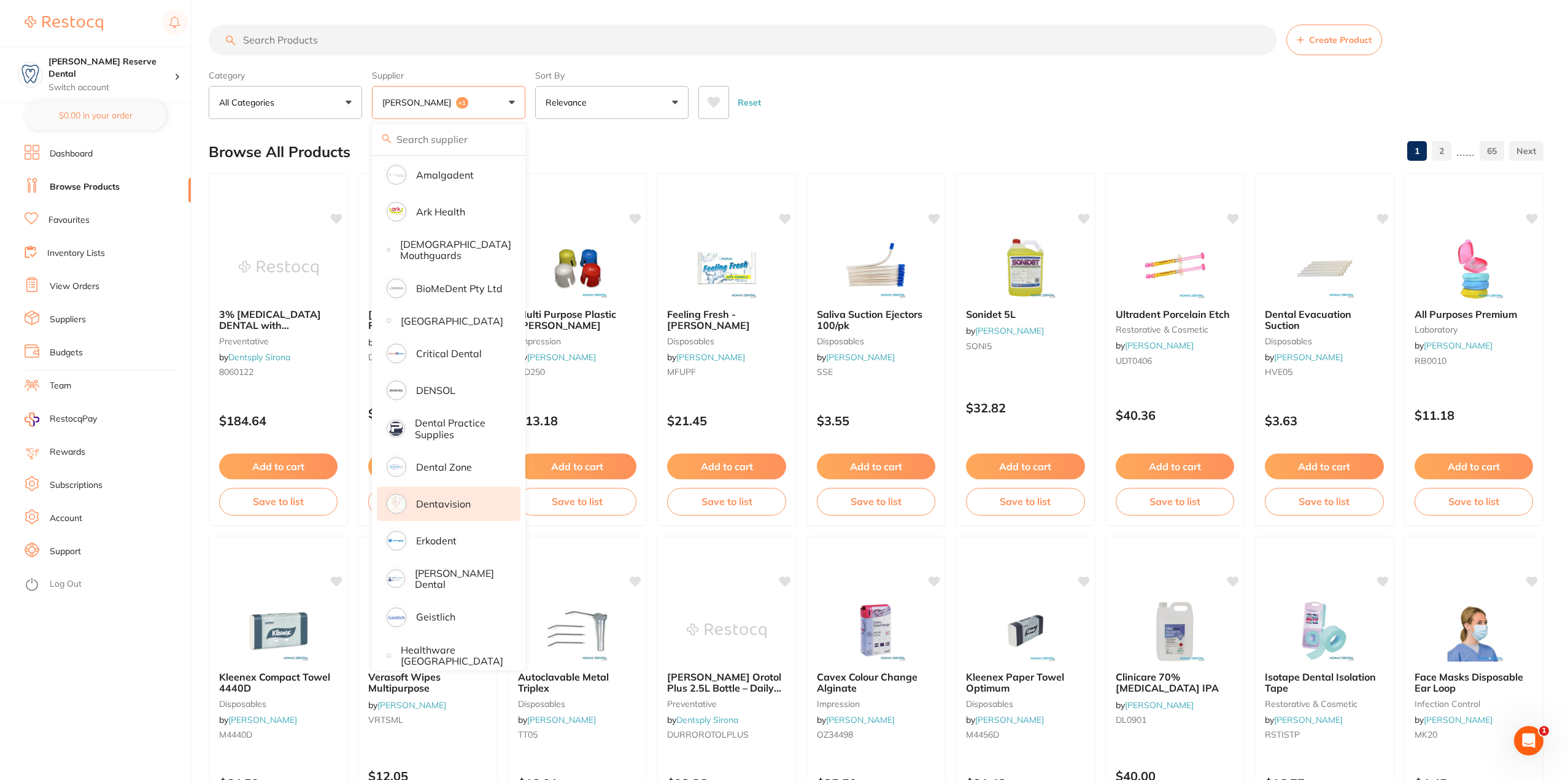
click at [439, 510] on p "Dentavision" at bounding box center [443, 504] width 55 height 11
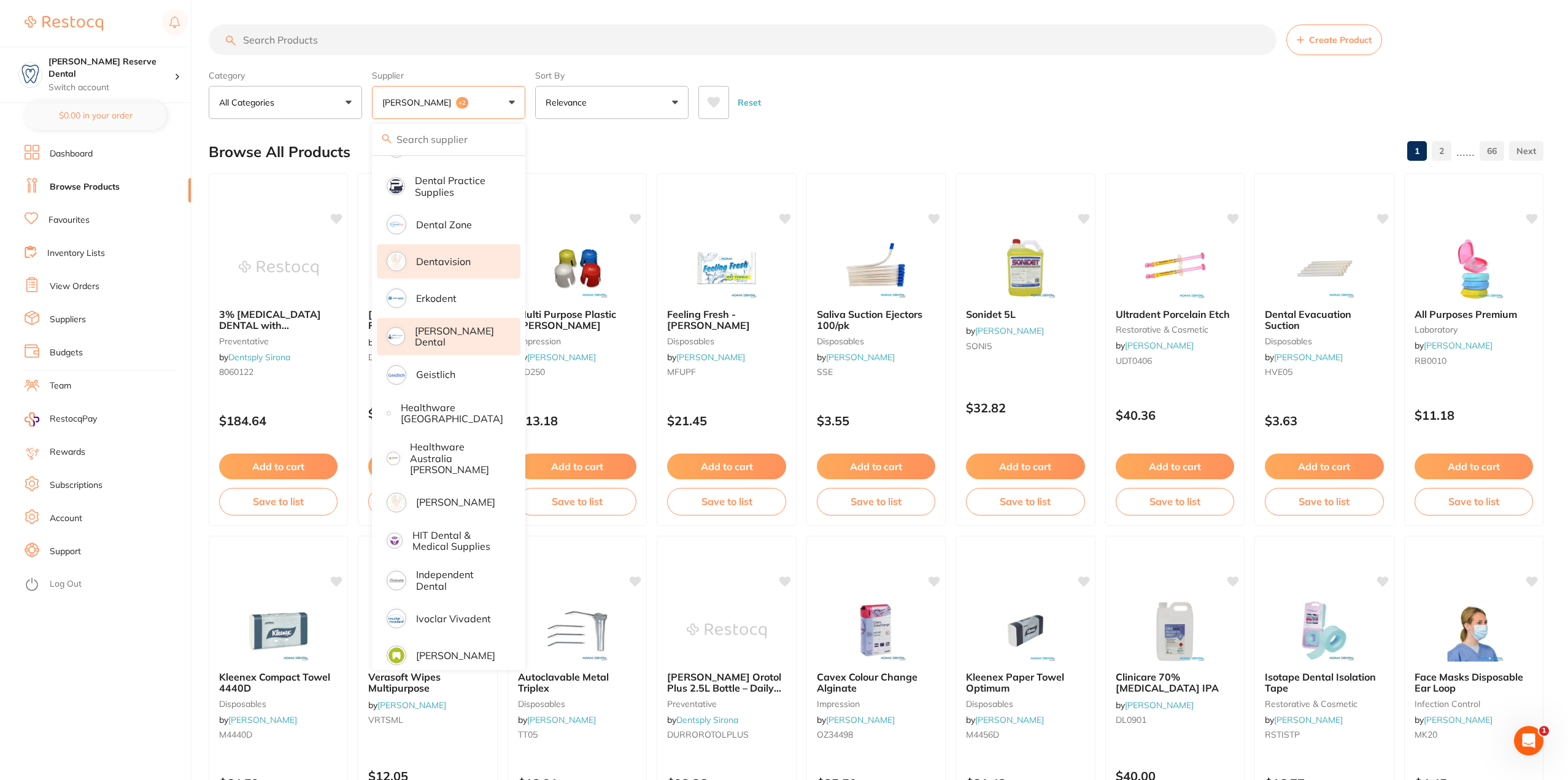
scroll to position [430, 0]
click at [436, 502] on p "[PERSON_NAME]" at bounding box center [456, 499] width 79 height 11
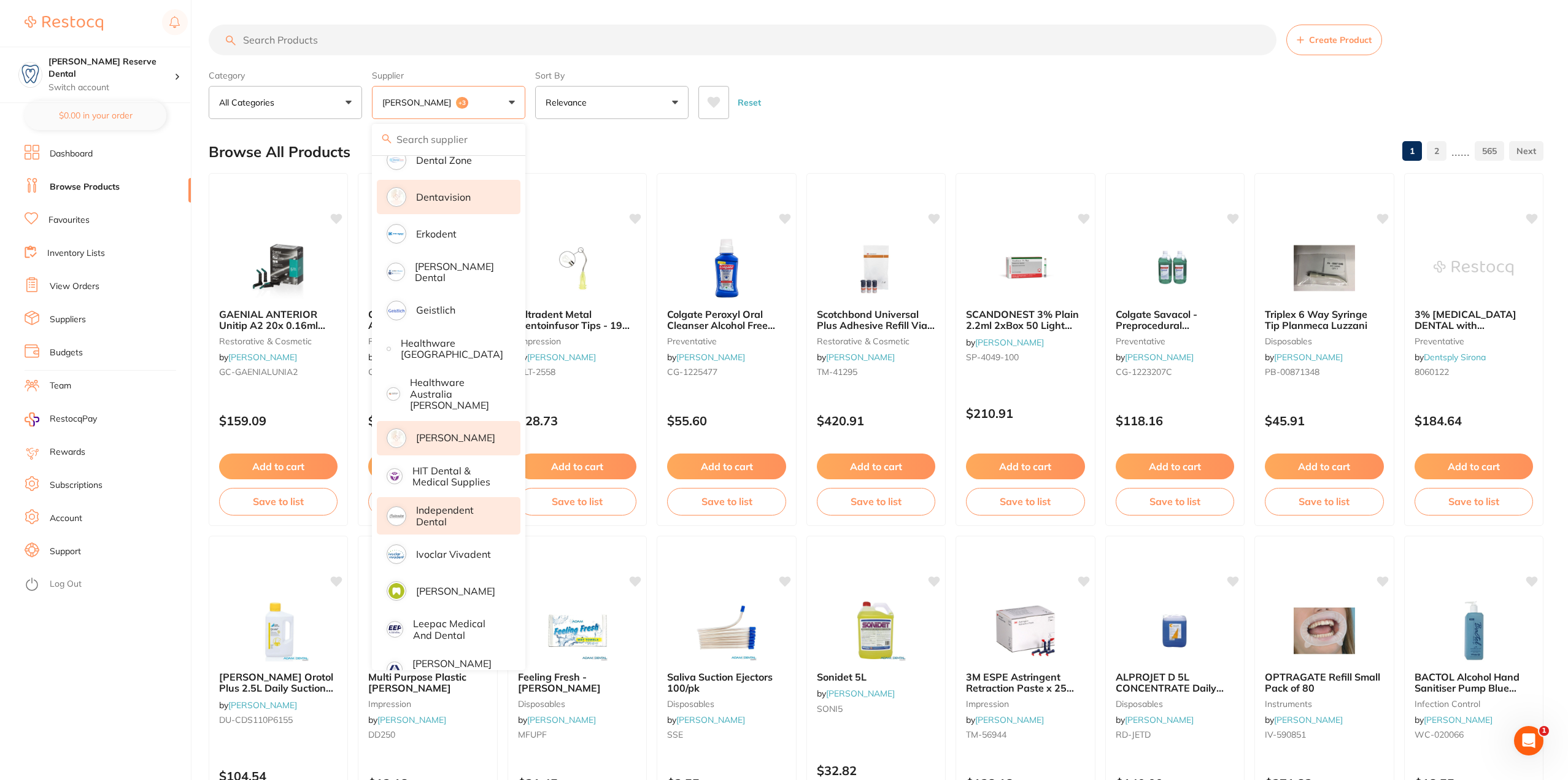
scroll to position [0, 0]
click at [442, 560] on p "Ivoclar Vivadent" at bounding box center [453, 554] width 75 height 11
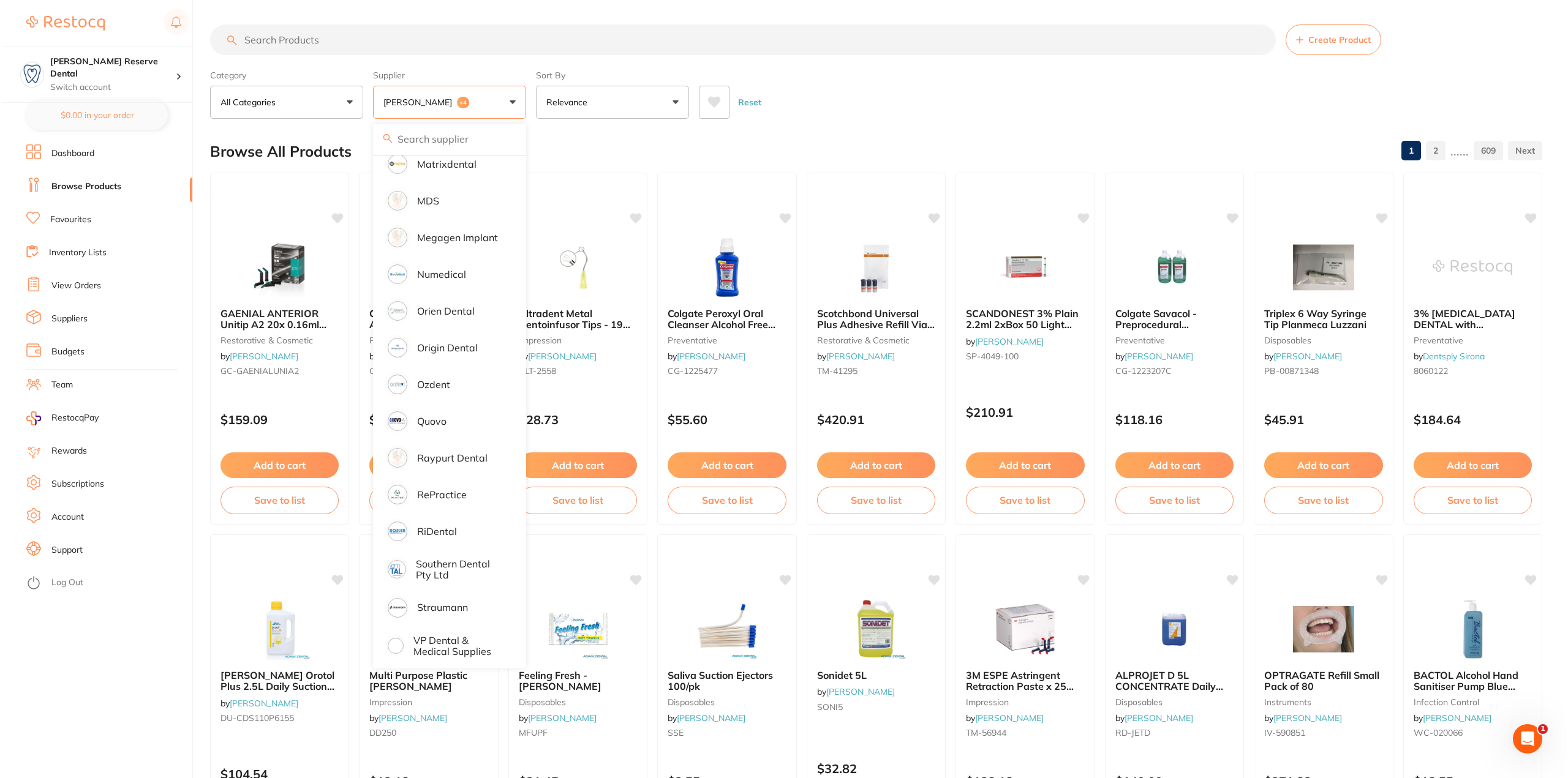
scroll to position [1074, 0]
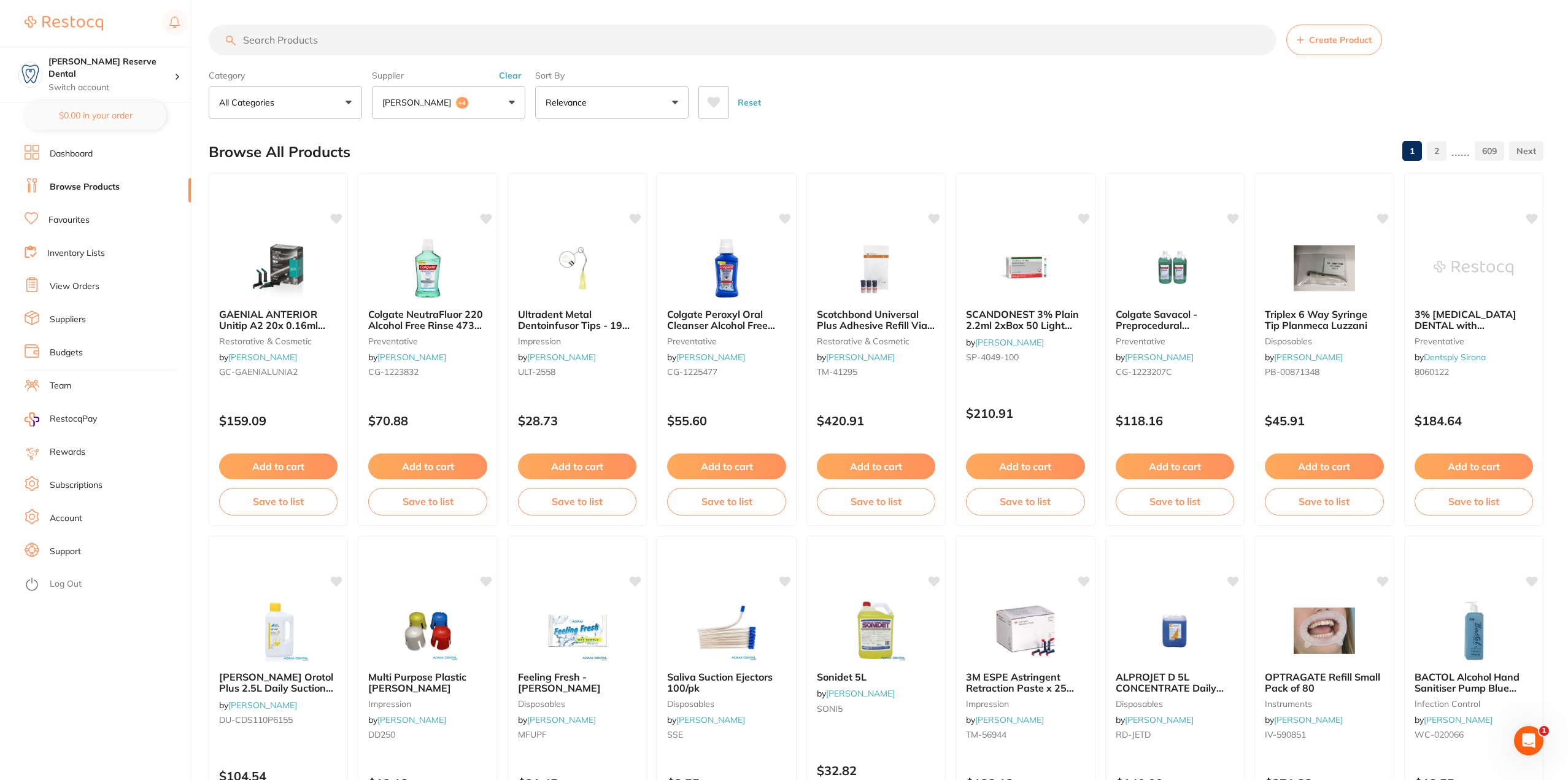
click at [323, 31] on input "search" at bounding box center [742, 40] width 1068 height 31
paste input "YM800108"
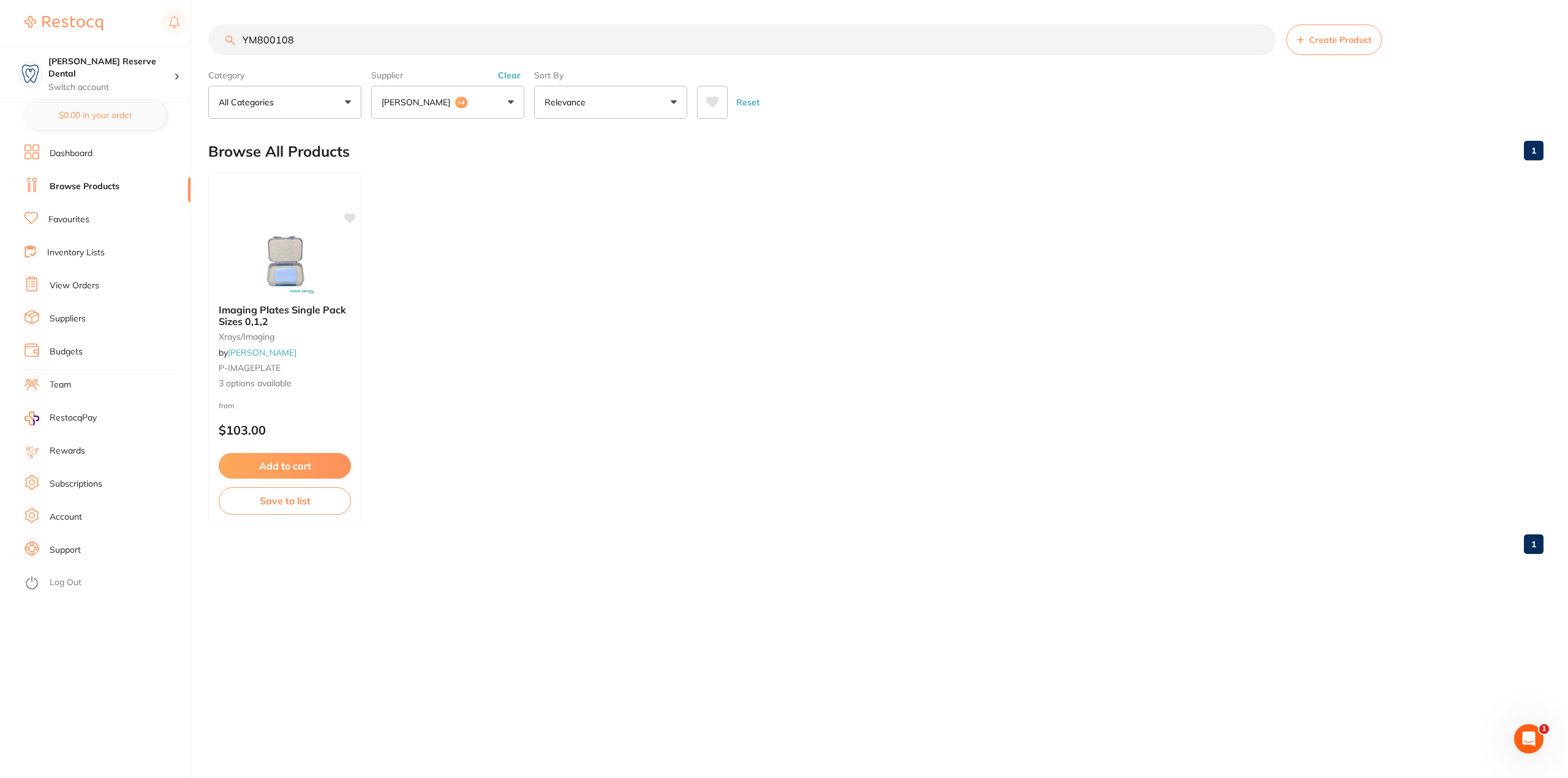
scroll to position [0, 0]
type input "YM800108"
